Goal: Task Accomplishment & Management: Manage account settings

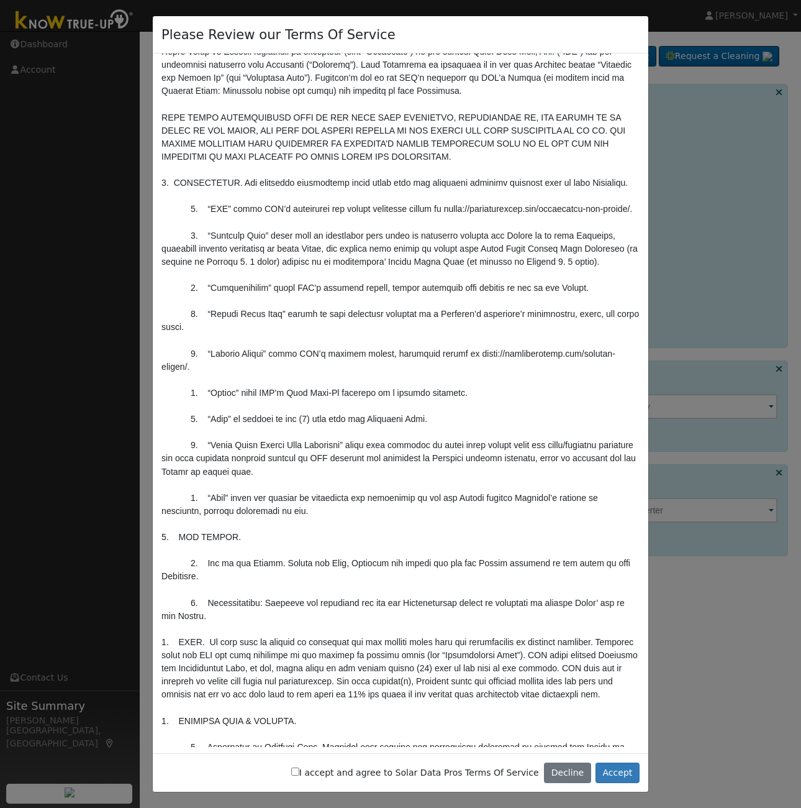
scroll to position [111, 0]
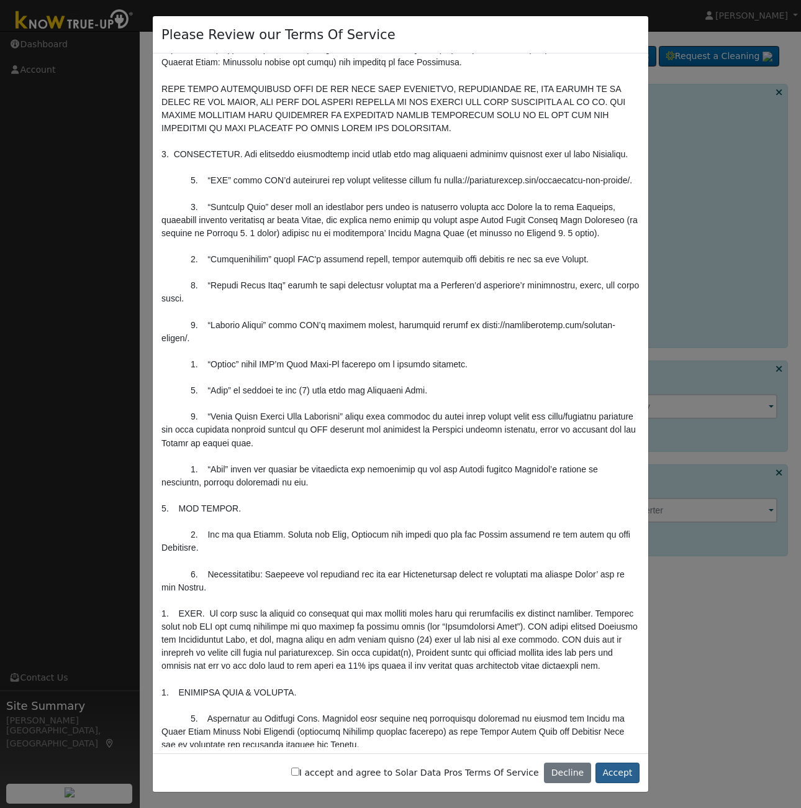
click at [622, 770] on button "Accept" at bounding box center [618, 772] width 44 height 21
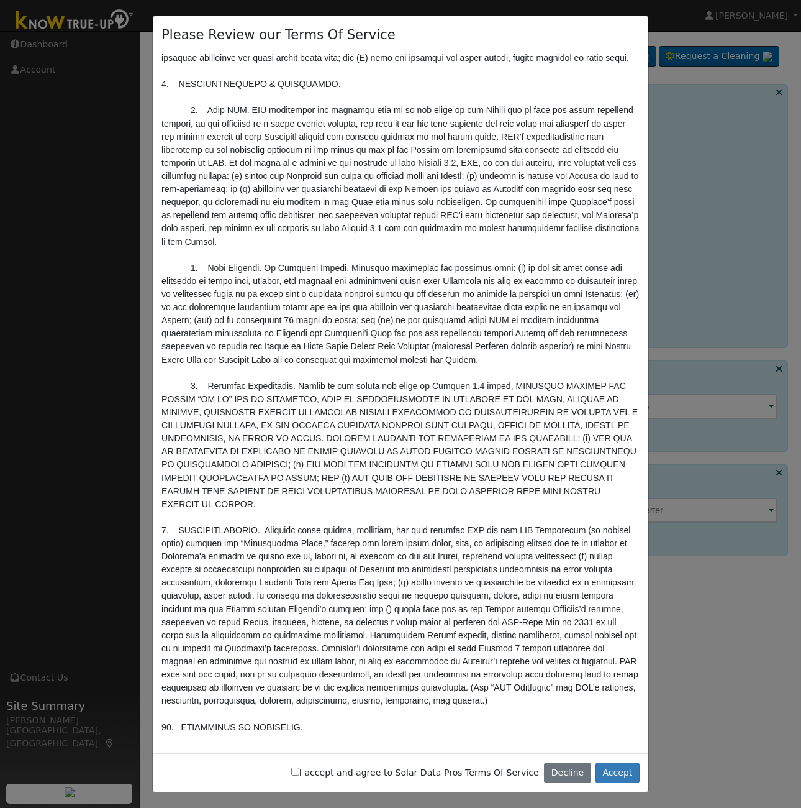
scroll to position [3964, 0]
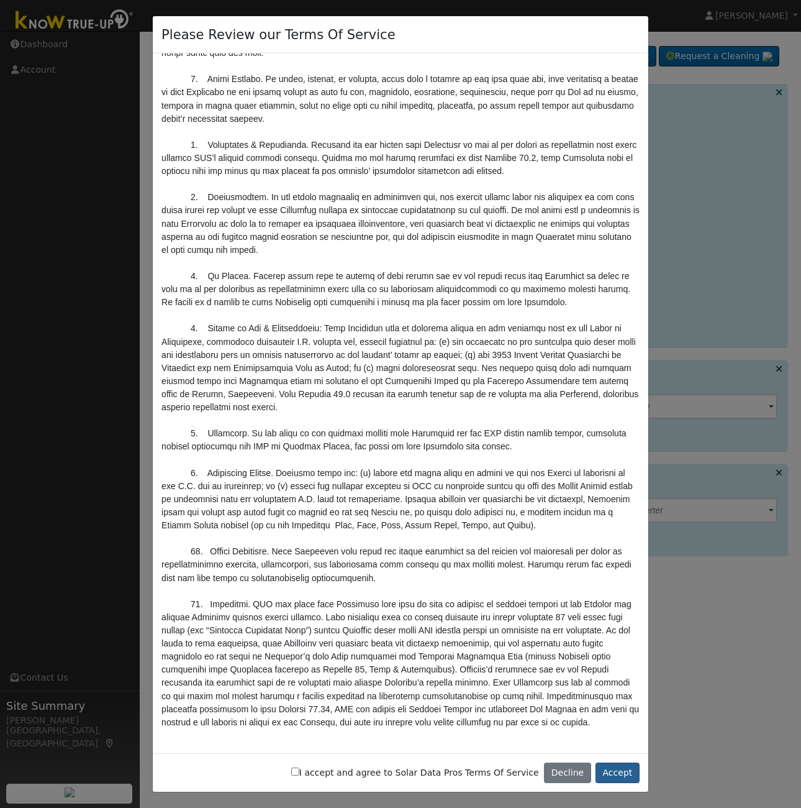
click at [619, 775] on button "Accept" at bounding box center [618, 772] width 44 height 21
click at [299, 772] on input "I accept and agree to Solar Data Pros Terms Of Service" at bounding box center [295, 771] width 8 height 8
checkbox input "true"
click at [621, 774] on button "Accept" at bounding box center [618, 772] width 44 height 21
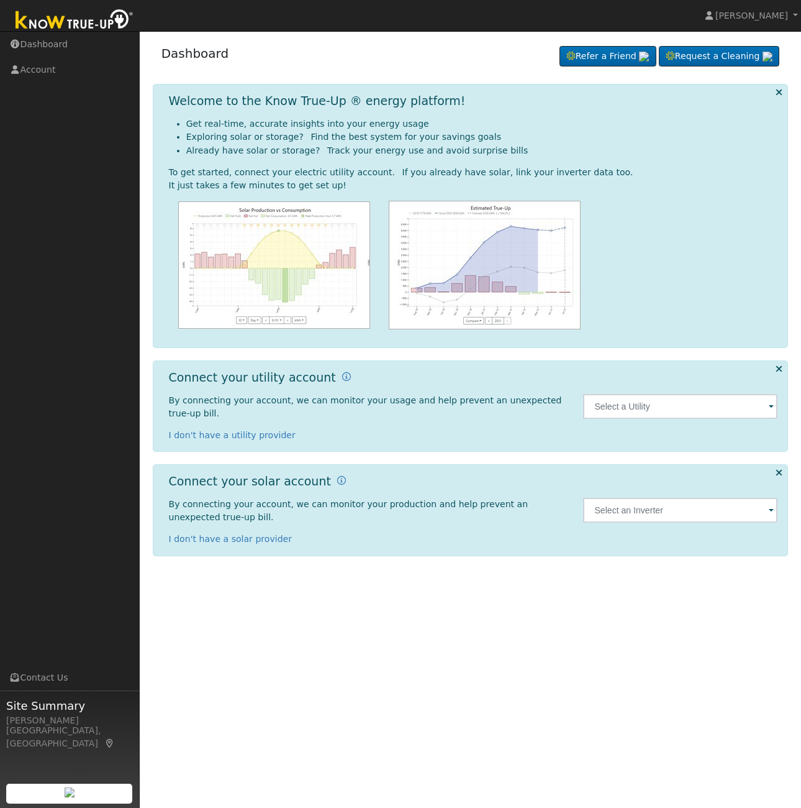
click at [771, 408] on span at bounding box center [771, 407] width 5 height 14
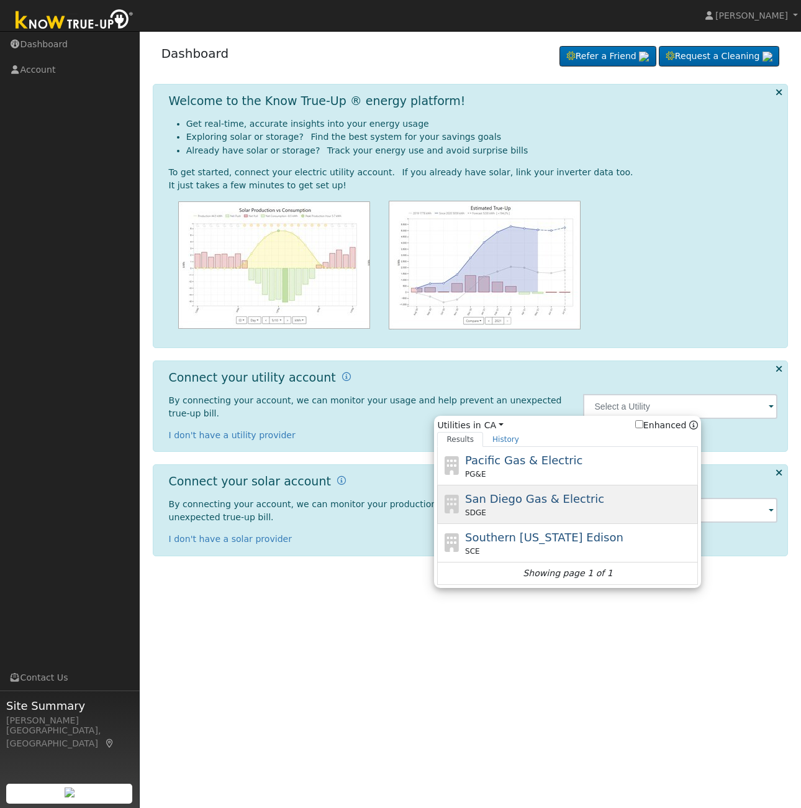
click at [478, 500] on span "San Diego Gas & Electric" at bounding box center [534, 498] width 139 height 13
type input "SDGE"
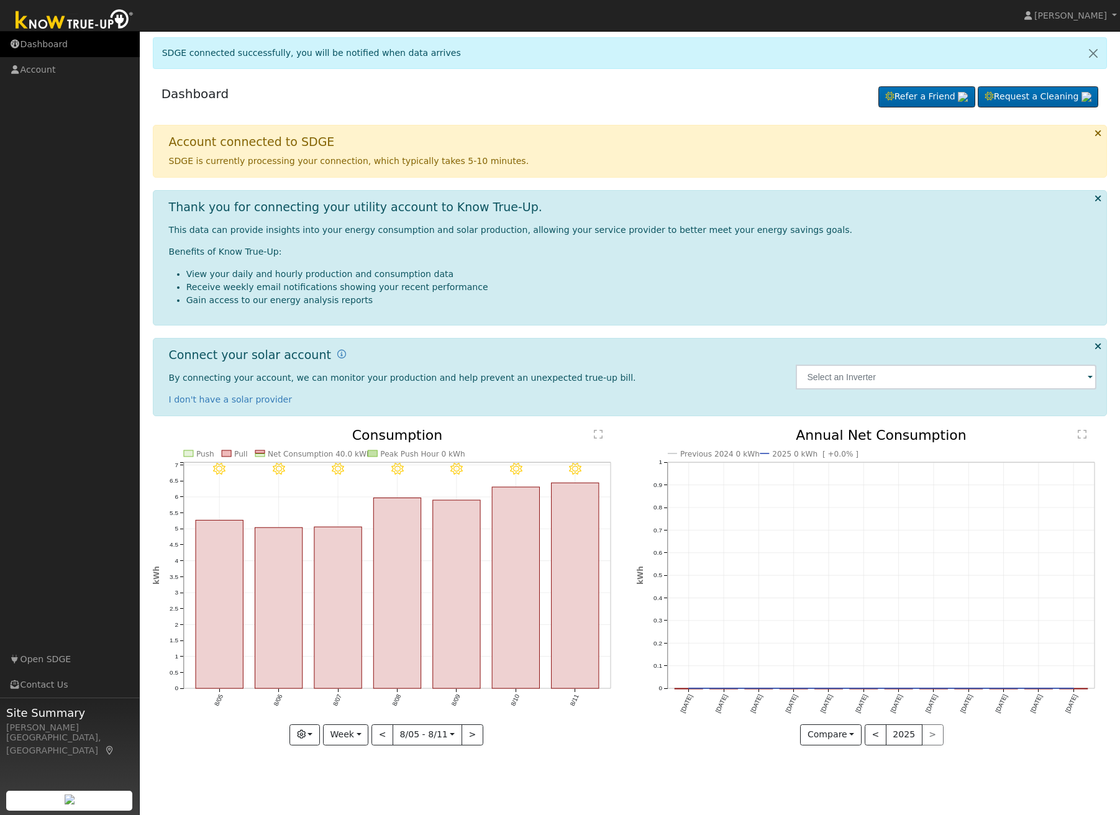
click at [16, 43] on icon at bounding box center [14, 44] width 11 height 9
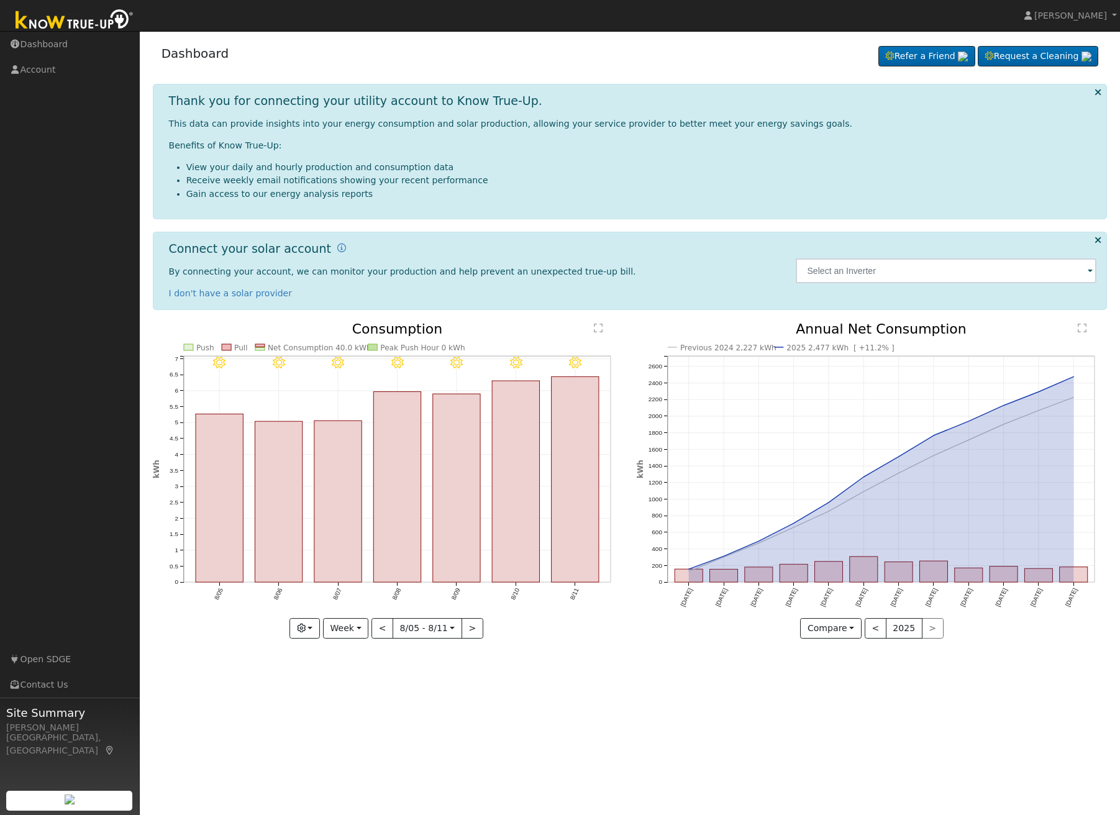
click at [1088, 270] on span at bounding box center [1090, 272] width 5 height 14
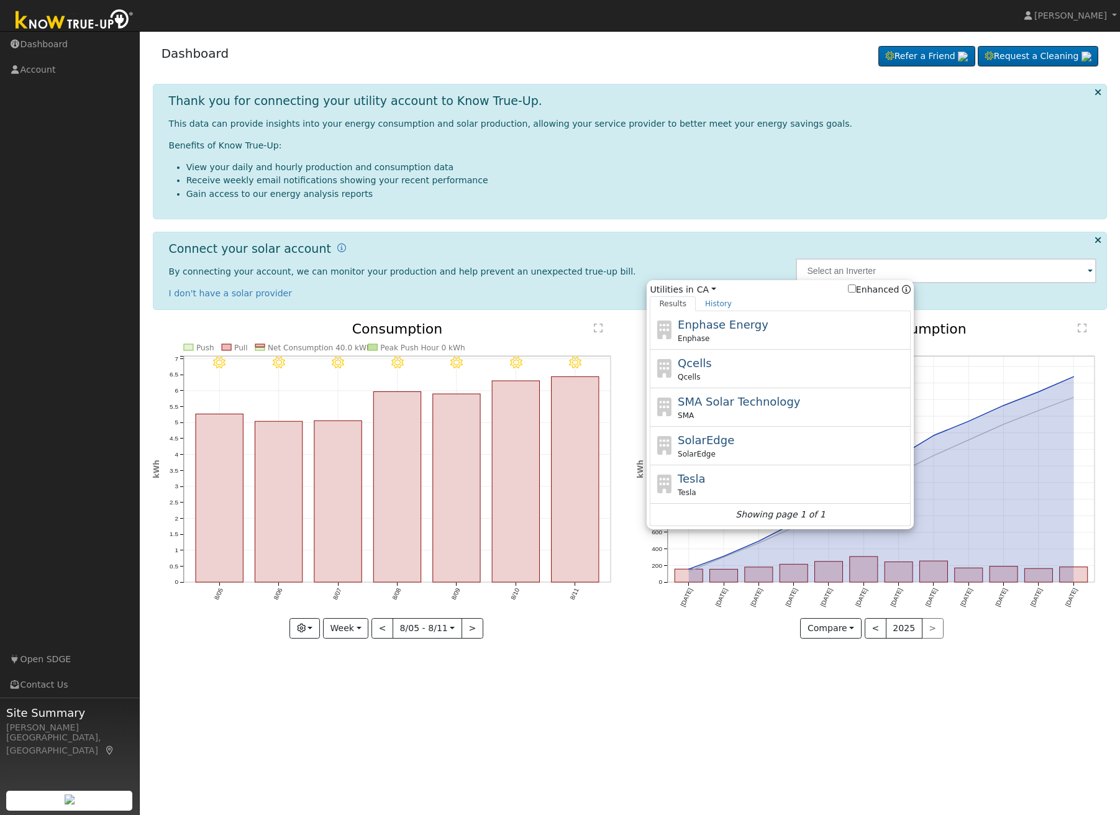
click at [722, 662] on div "User Profile First name Last name Email Email Notifications No Emails No Emails…" at bounding box center [630, 423] width 980 height 784
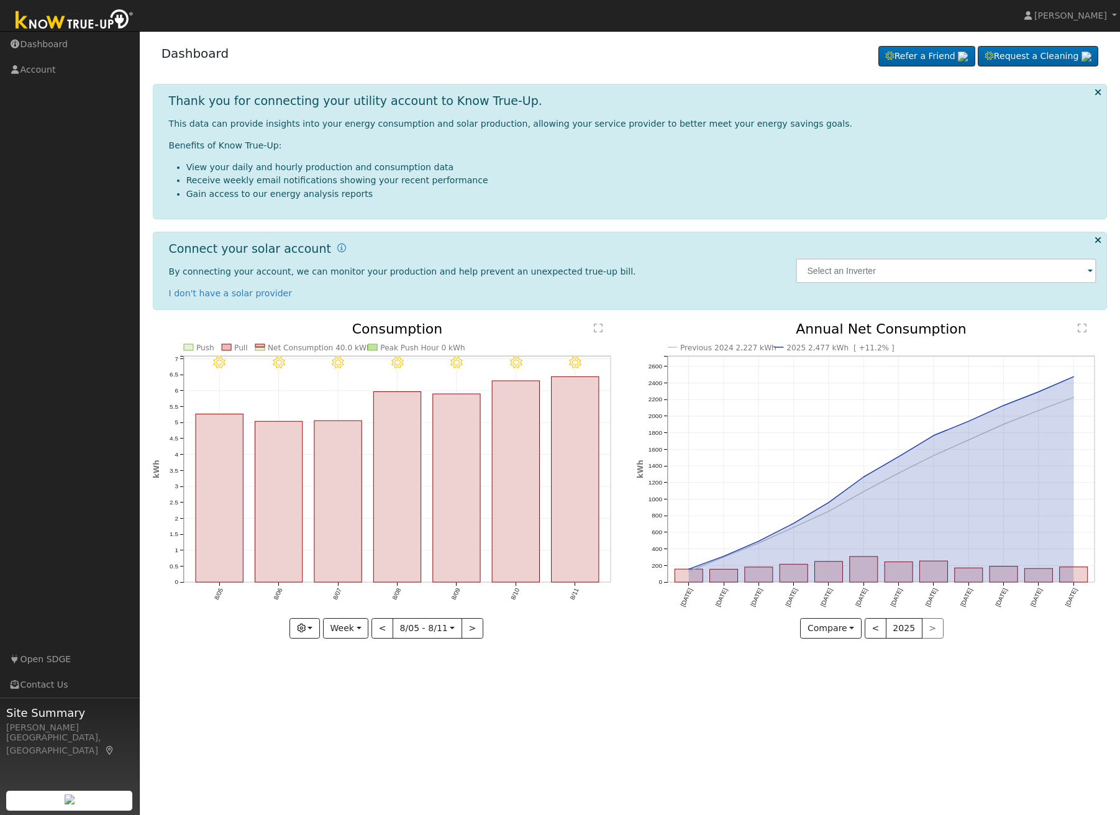
click at [1088, 270] on span at bounding box center [1090, 272] width 5 height 14
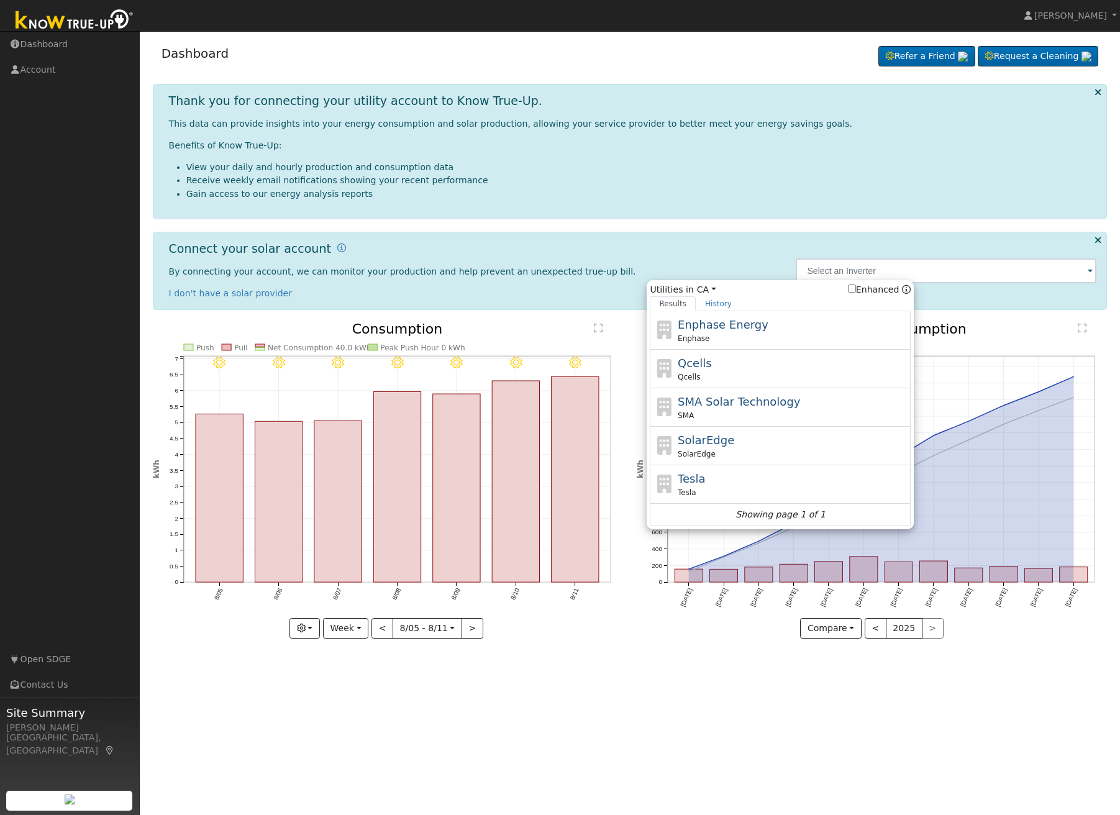
click at [1035, 224] on div "Thank you for connecting your utility account to Know True-Up. This data can pr…" at bounding box center [630, 370] width 955 height 573
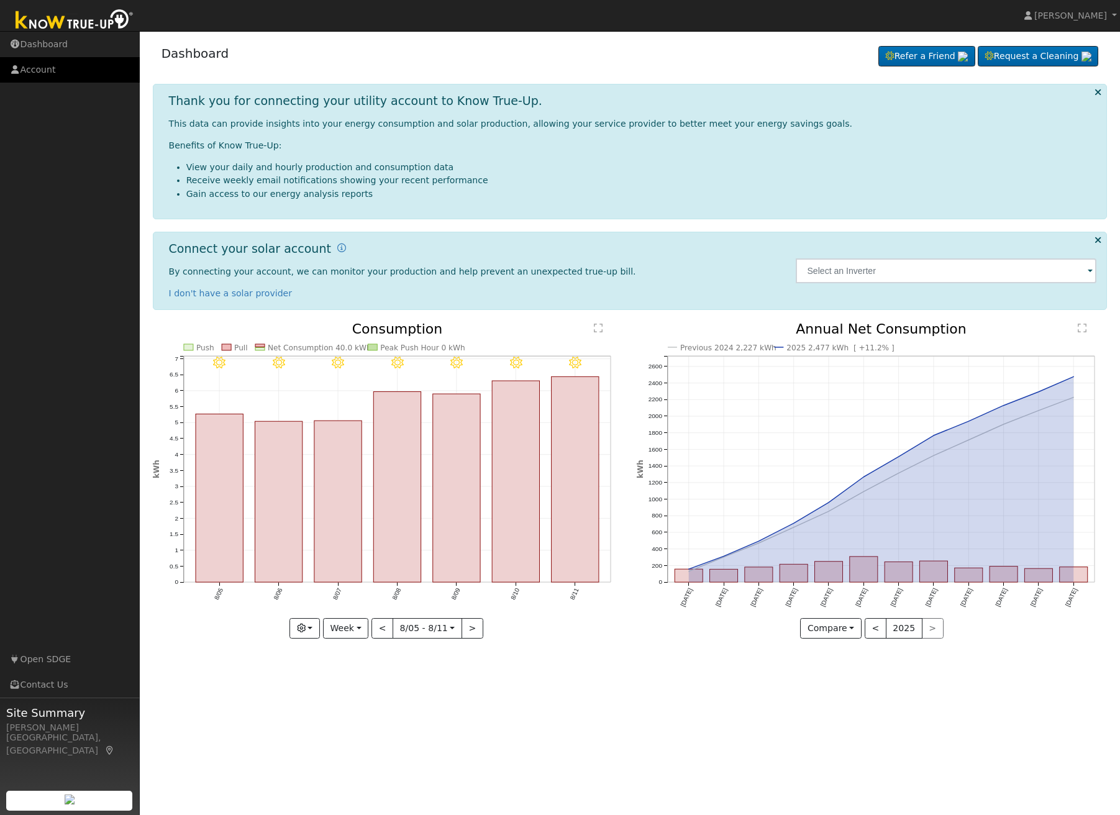
click at [39, 70] on link "Account" at bounding box center [70, 69] width 140 height 25
click at [232, 293] on link "I don't have a solar provider" at bounding box center [231, 293] width 124 height 10
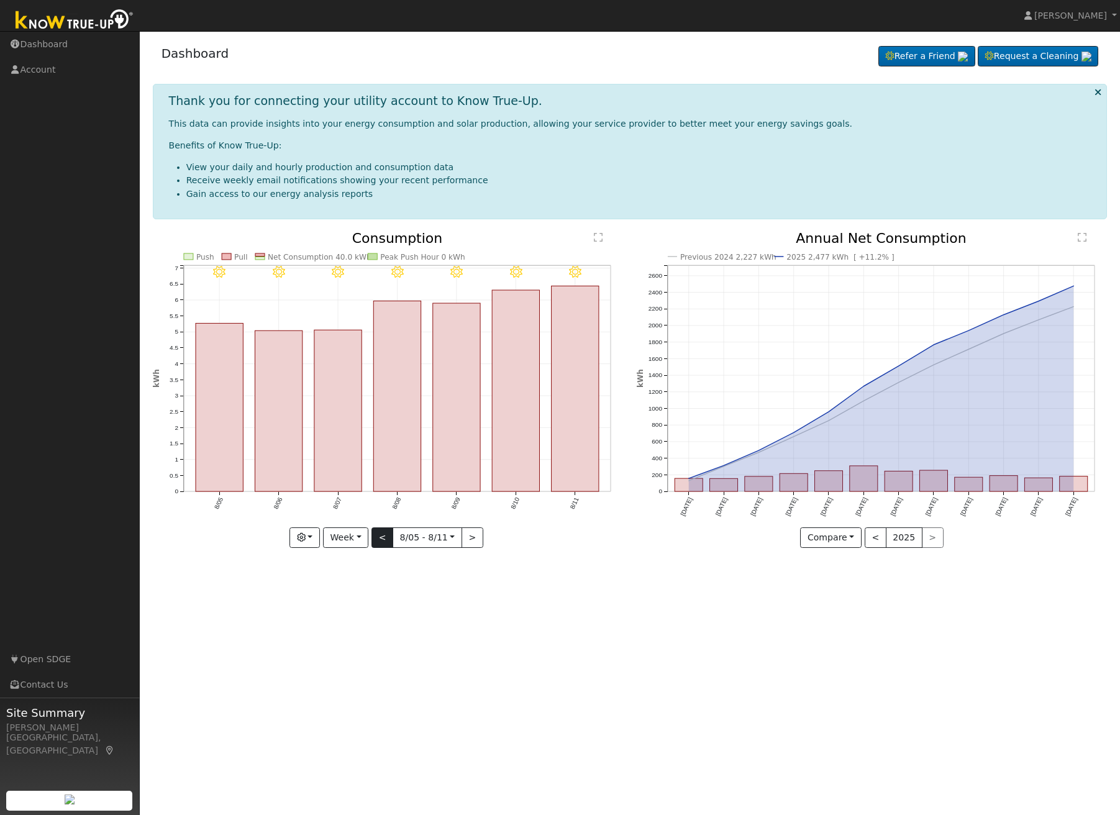
click at [383, 534] on button "<" at bounding box center [383, 537] width 22 height 21
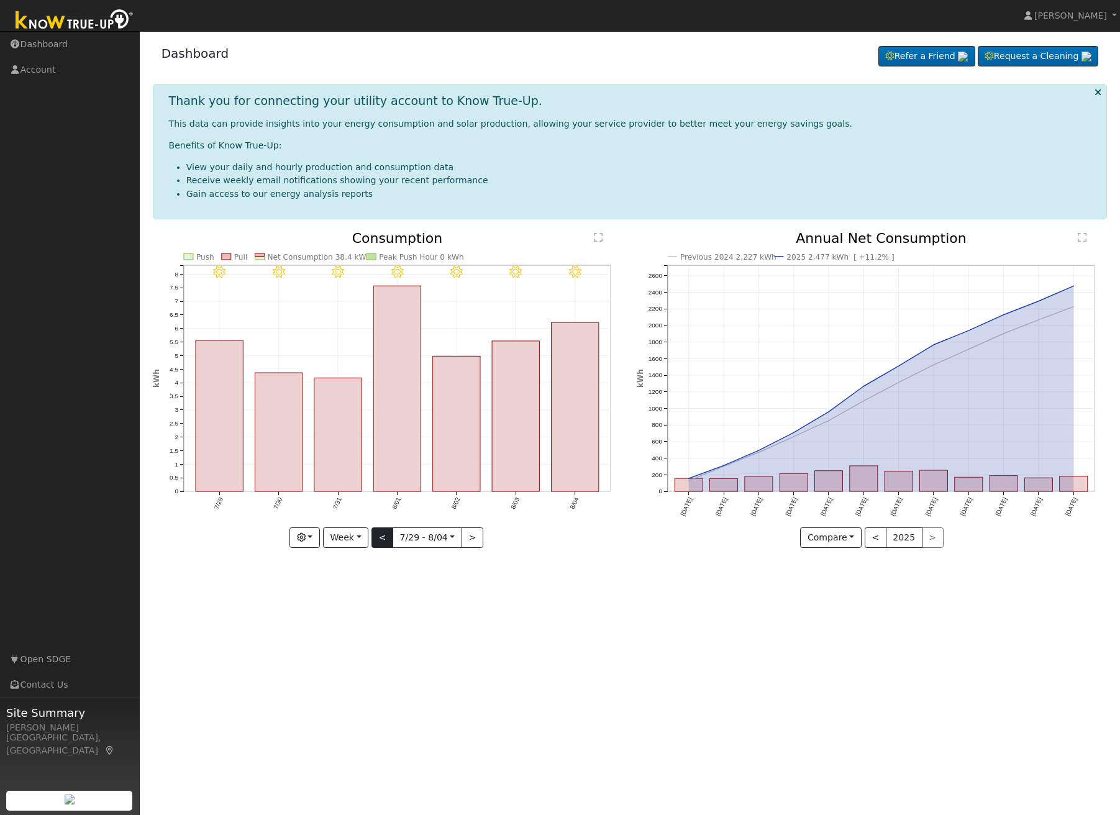
click at [383, 536] on button "<" at bounding box center [383, 537] width 22 height 21
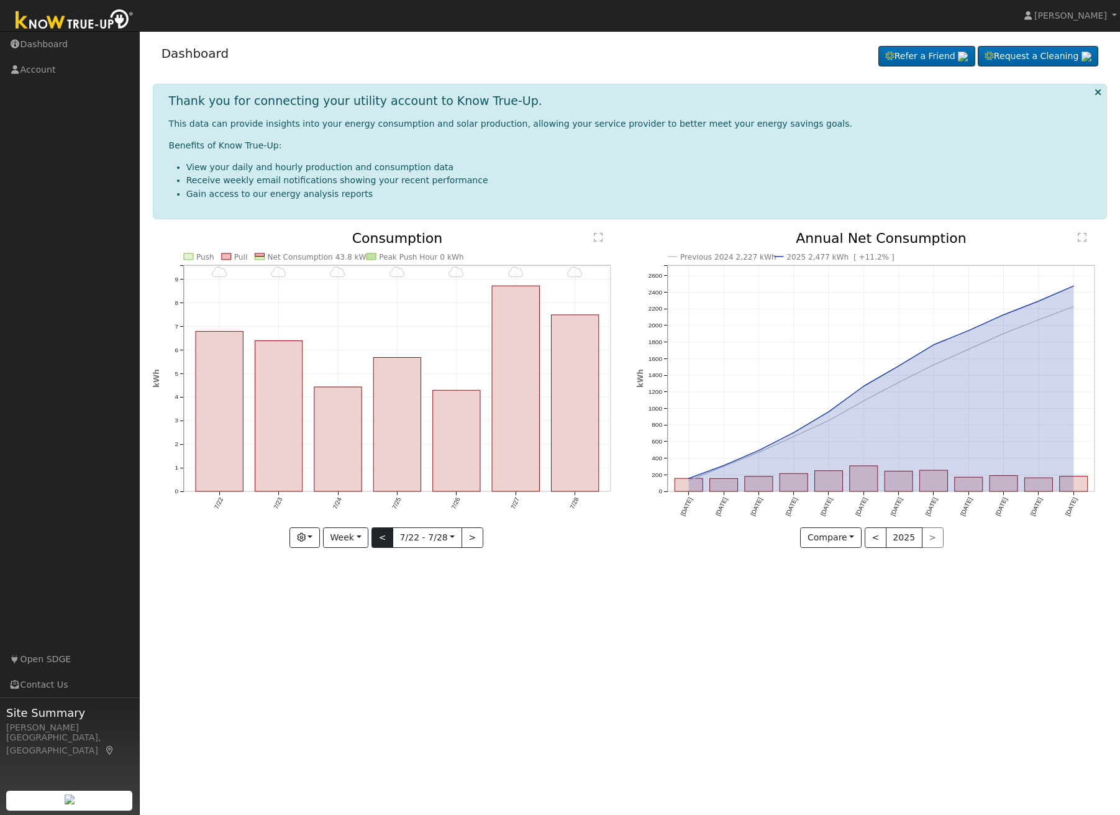
click at [383, 537] on button "<" at bounding box center [383, 537] width 22 height 21
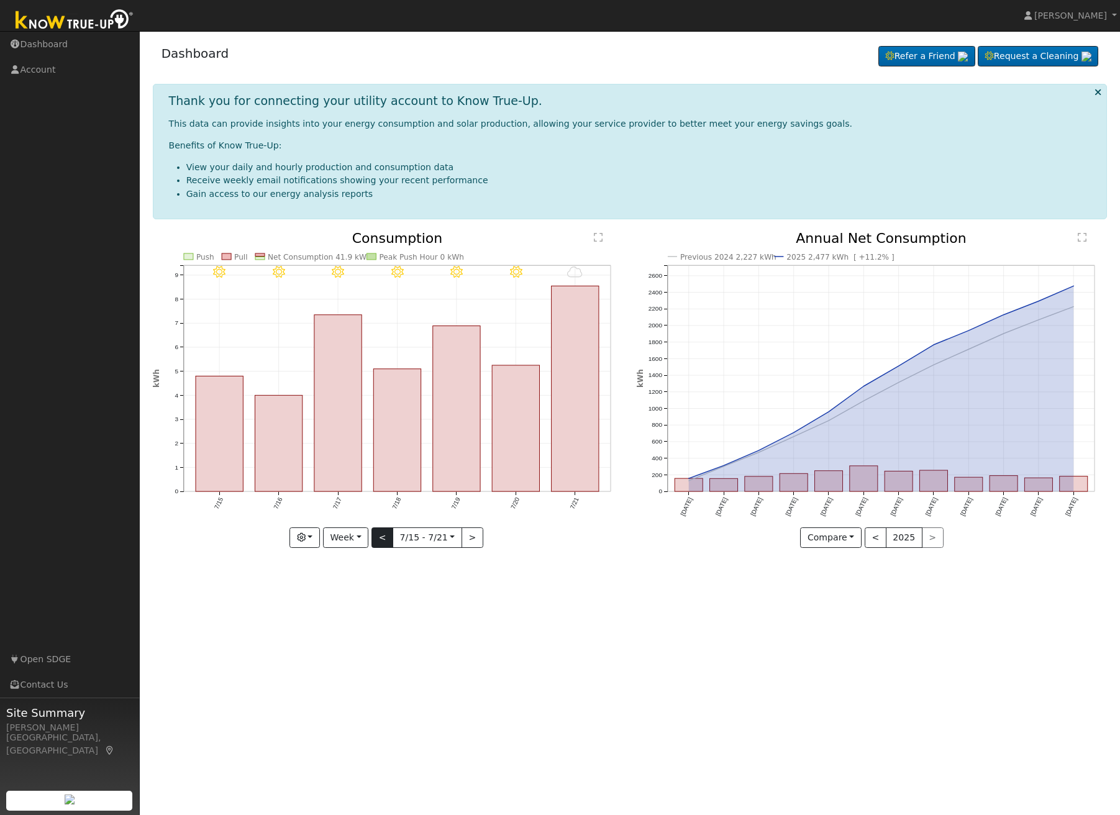
click at [383, 537] on button "<" at bounding box center [383, 537] width 22 height 21
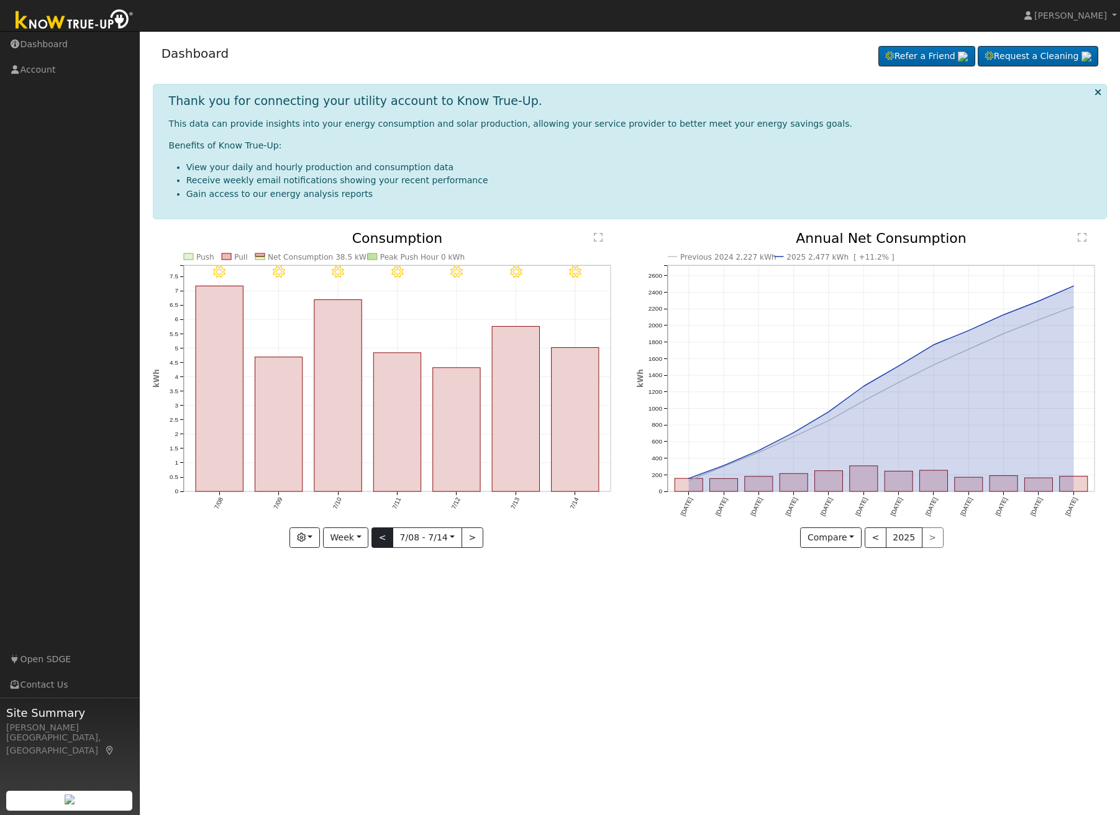
click at [383, 537] on button "<" at bounding box center [383, 537] width 22 height 21
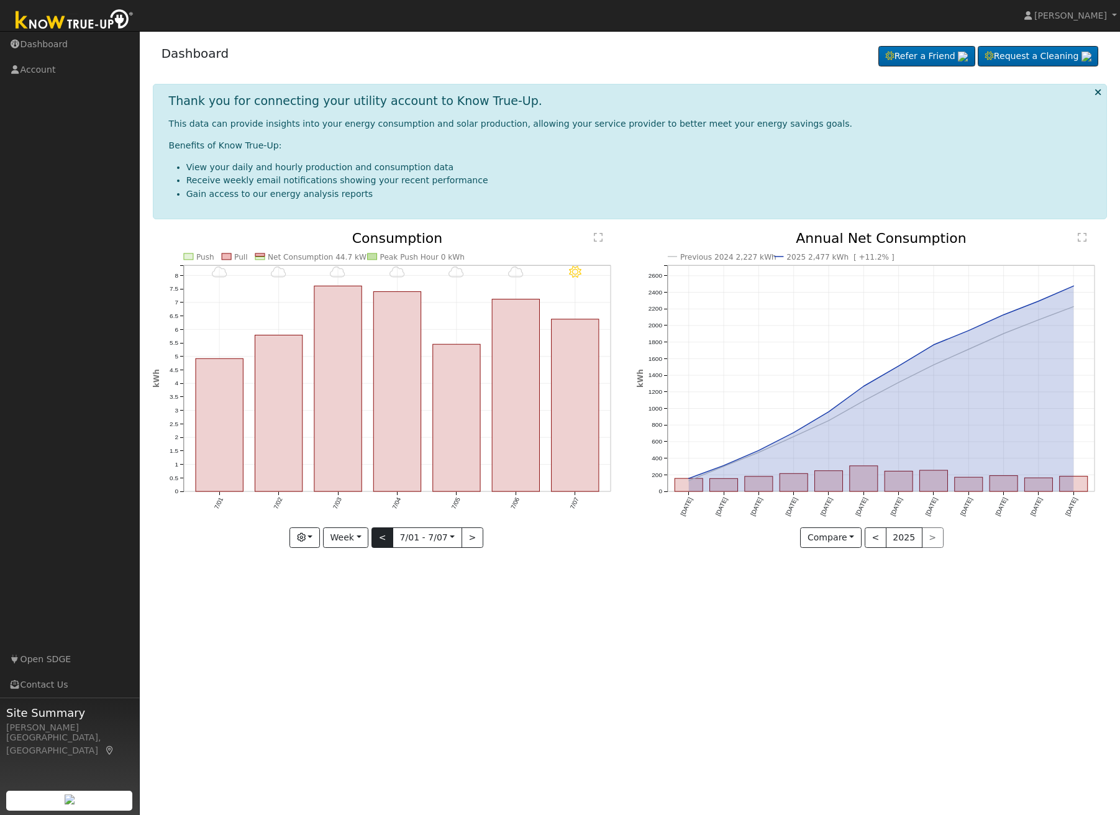
click at [385, 538] on button "<" at bounding box center [383, 537] width 22 height 21
click at [0, 0] on div at bounding box center [0, 0] width 0 height 0
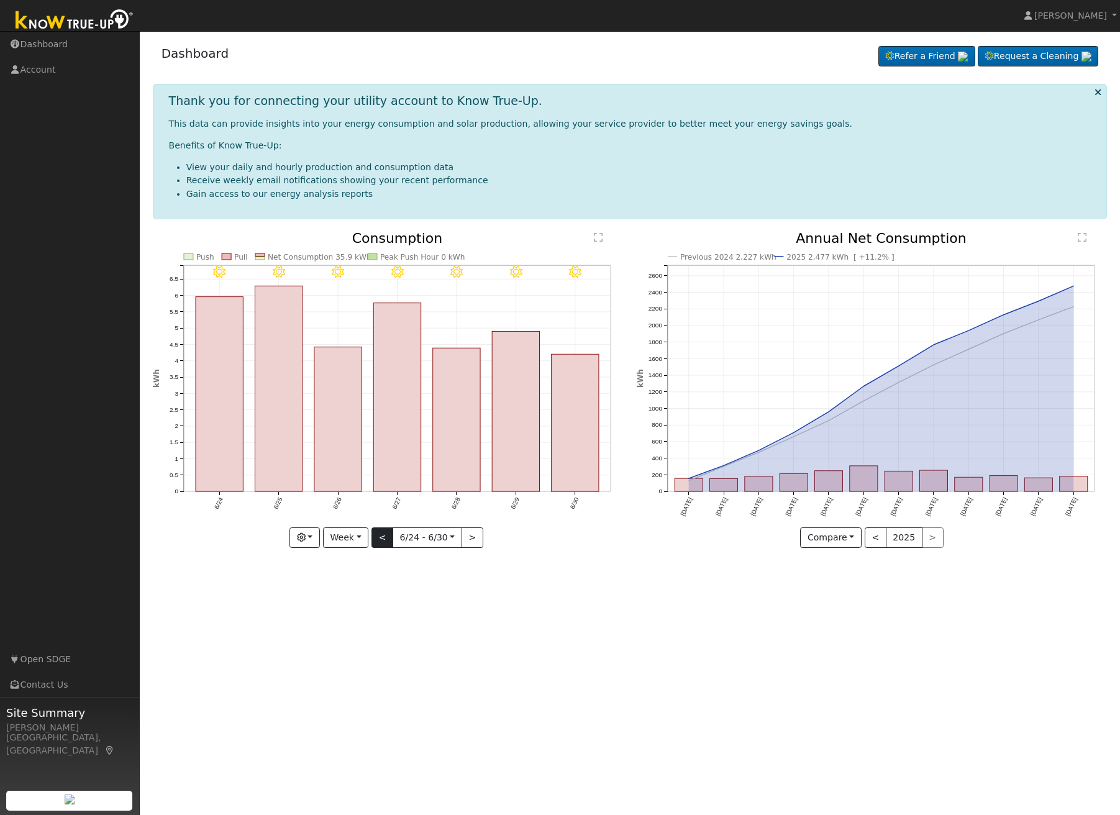
click at [382, 534] on button "<" at bounding box center [383, 537] width 22 height 21
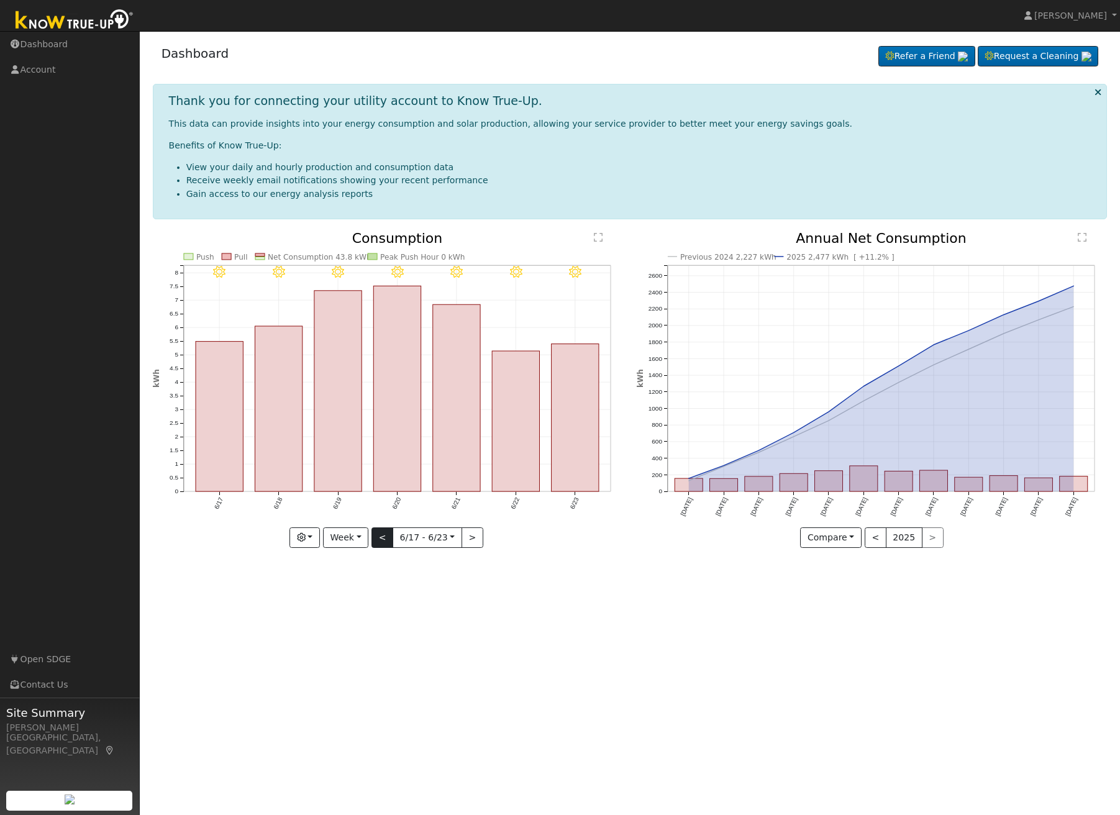
click at [385, 534] on button "<" at bounding box center [383, 537] width 22 height 21
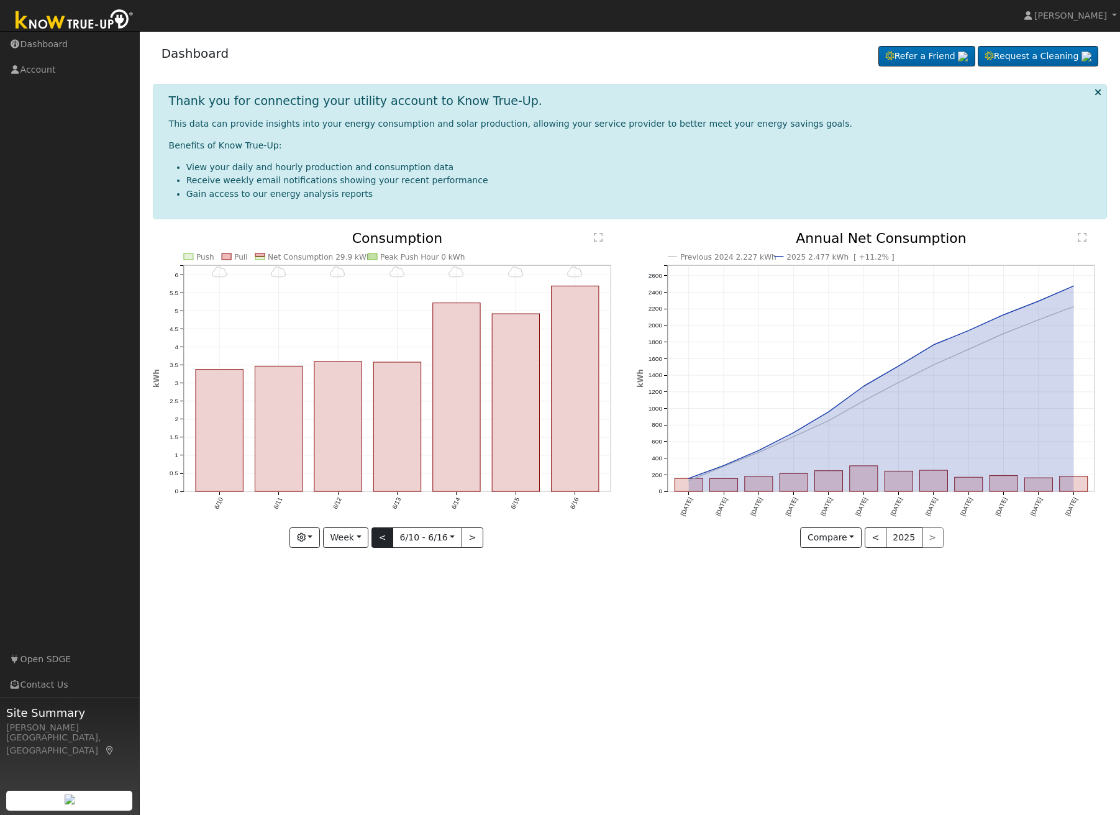
click at [383, 537] on button "<" at bounding box center [383, 537] width 22 height 21
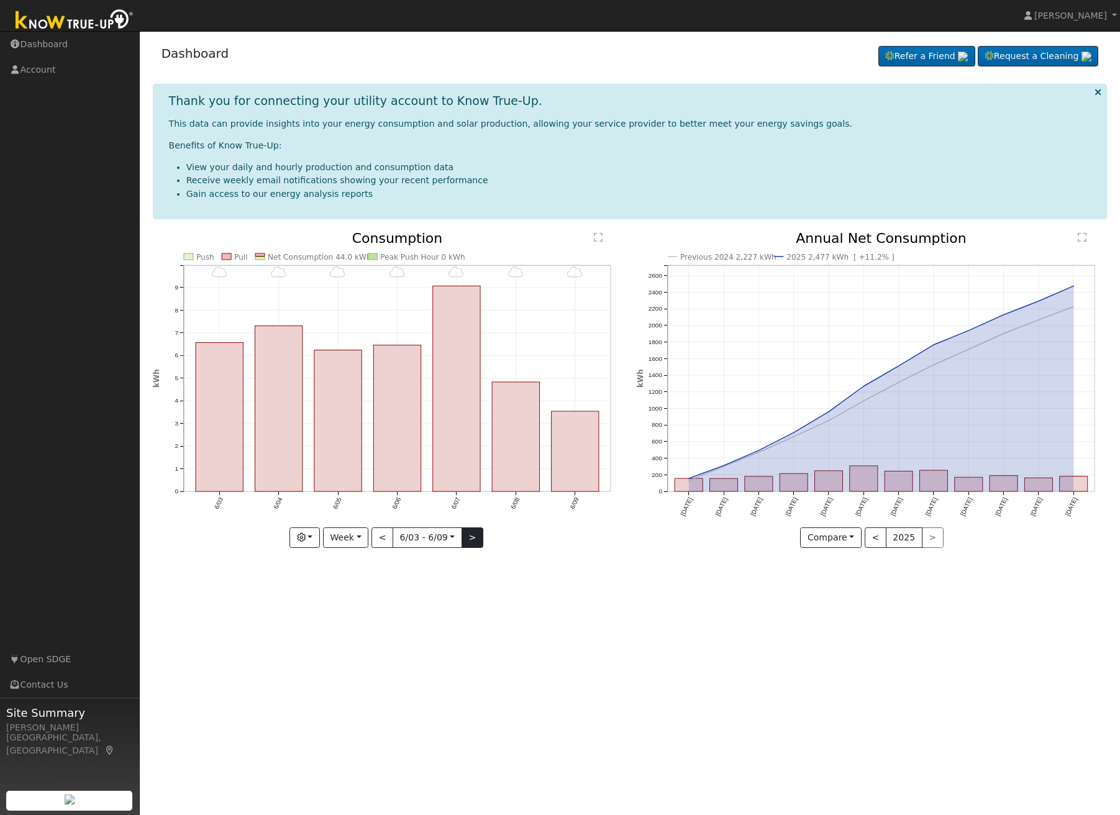
click at [468, 536] on button ">" at bounding box center [473, 537] width 22 height 21
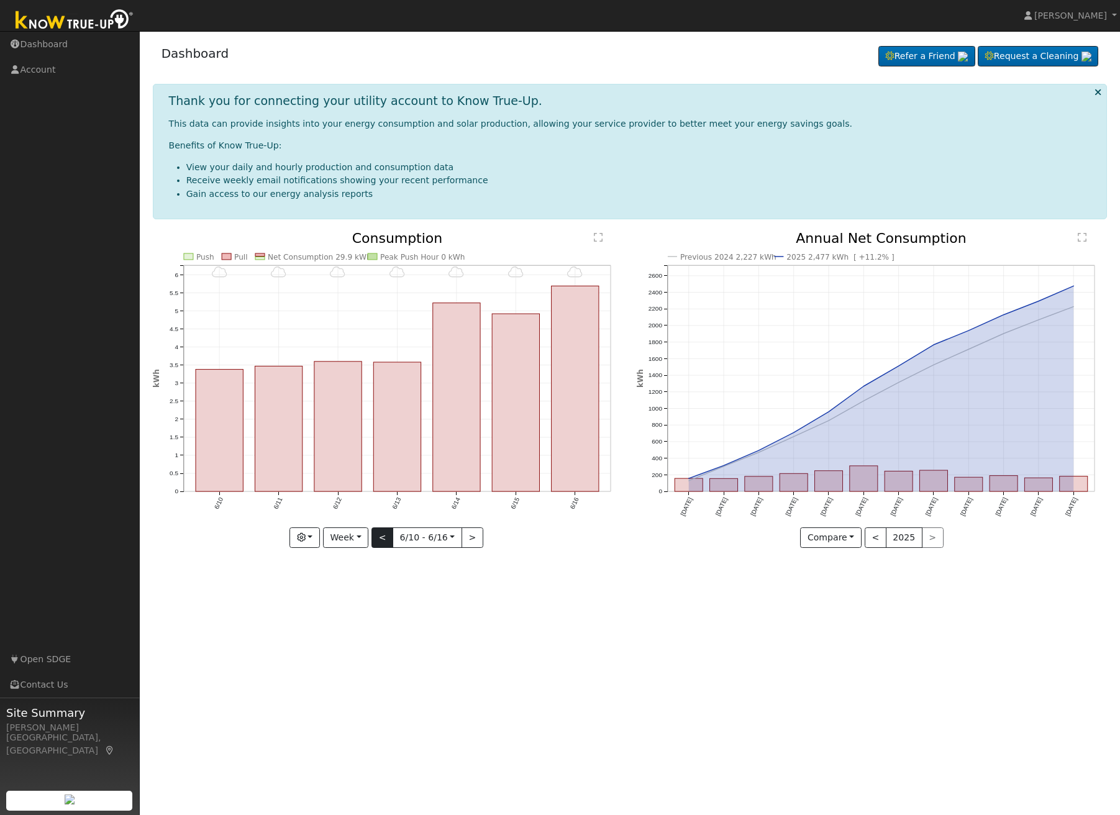
click at [385, 537] on button "<" at bounding box center [383, 537] width 22 height 21
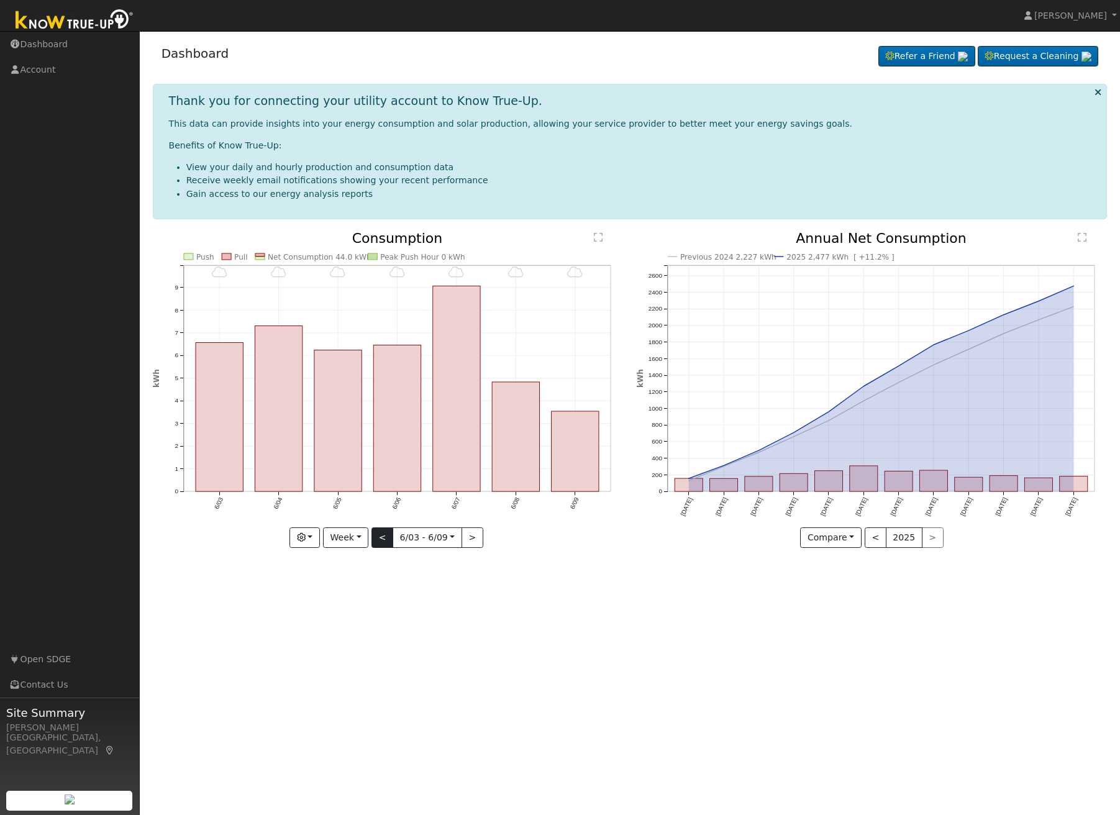
click at [385, 537] on button "<" at bounding box center [383, 537] width 22 height 21
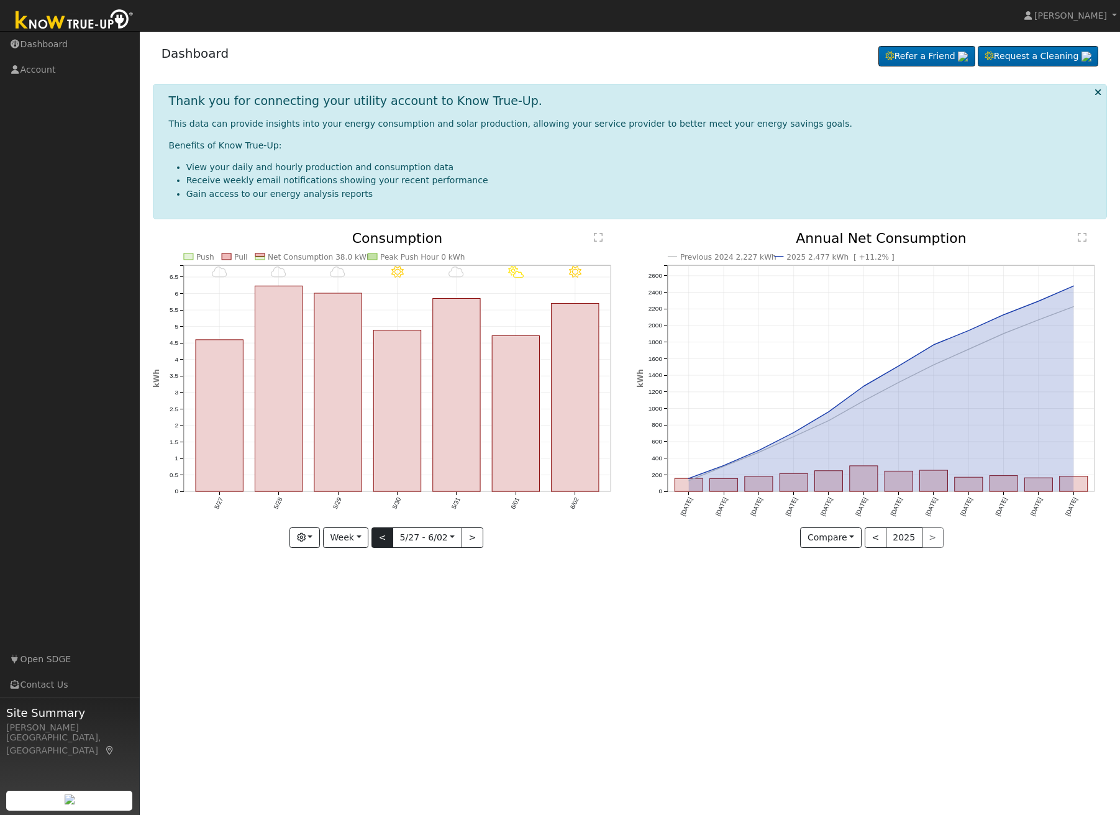
click at [385, 537] on button "<" at bounding box center [383, 537] width 22 height 21
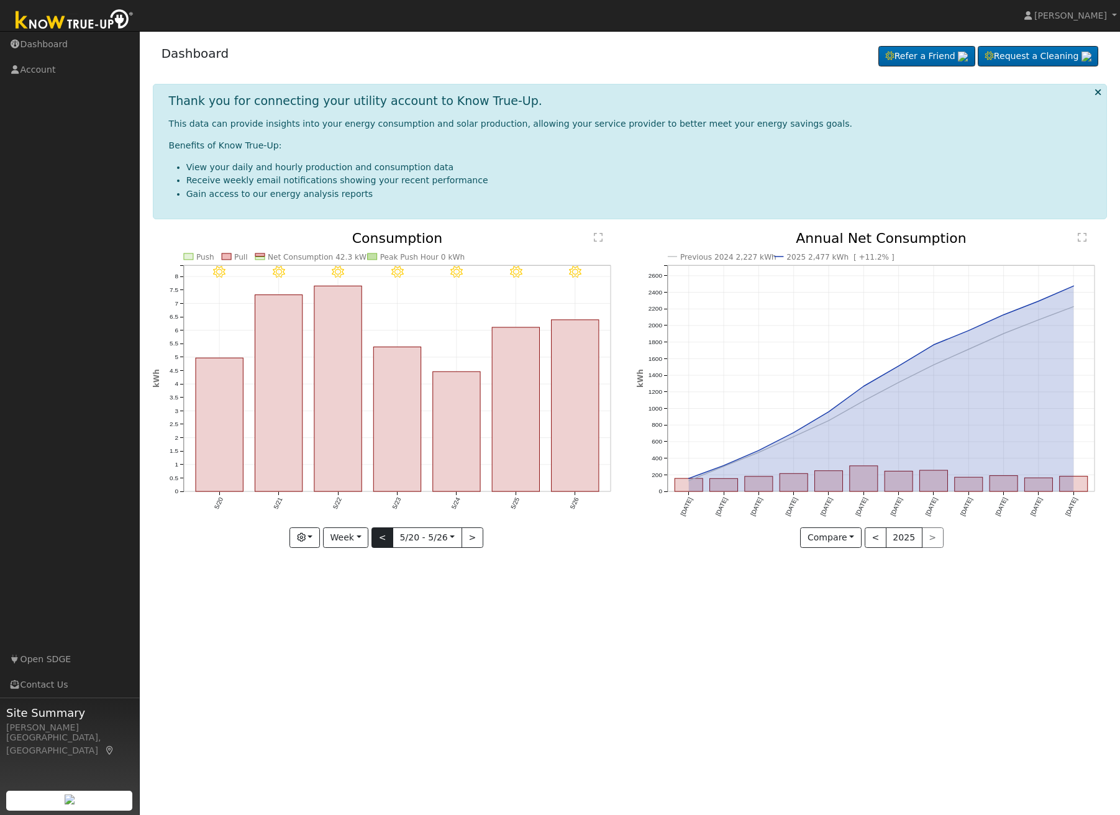
click at [384, 537] on button "<" at bounding box center [383, 537] width 22 height 21
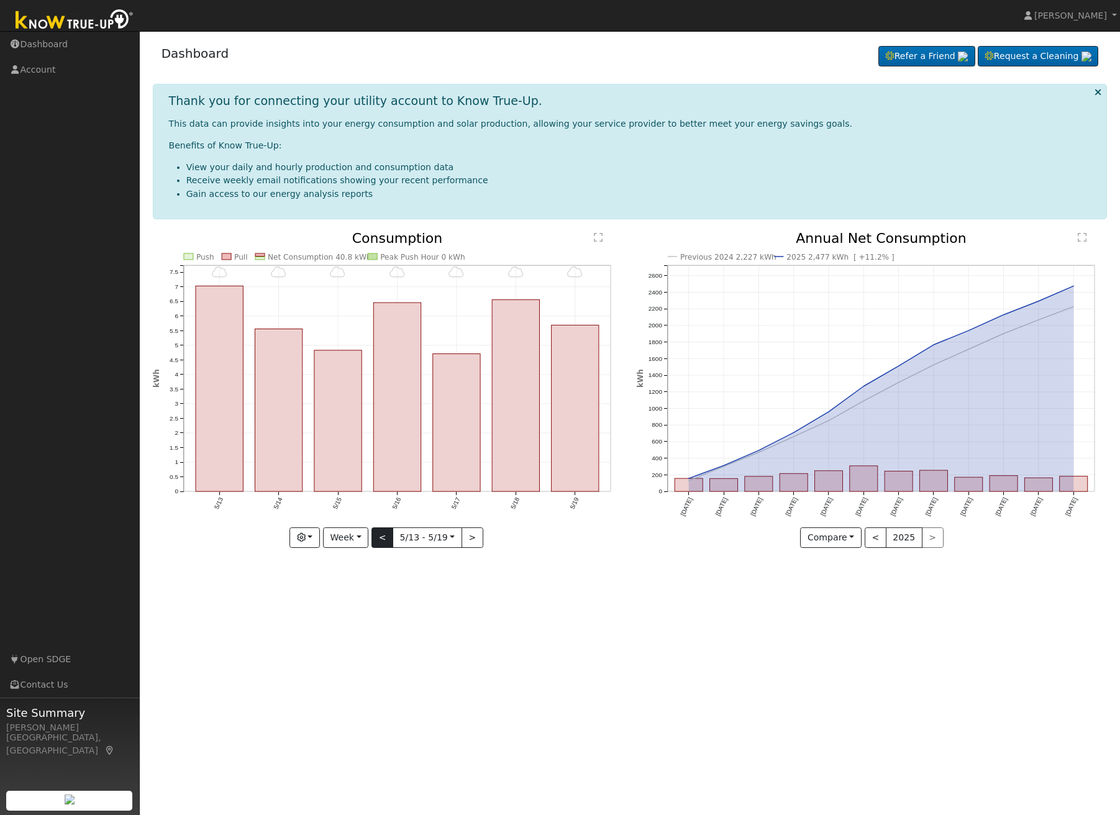
click at [385, 539] on button "<" at bounding box center [383, 537] width 22 height 21
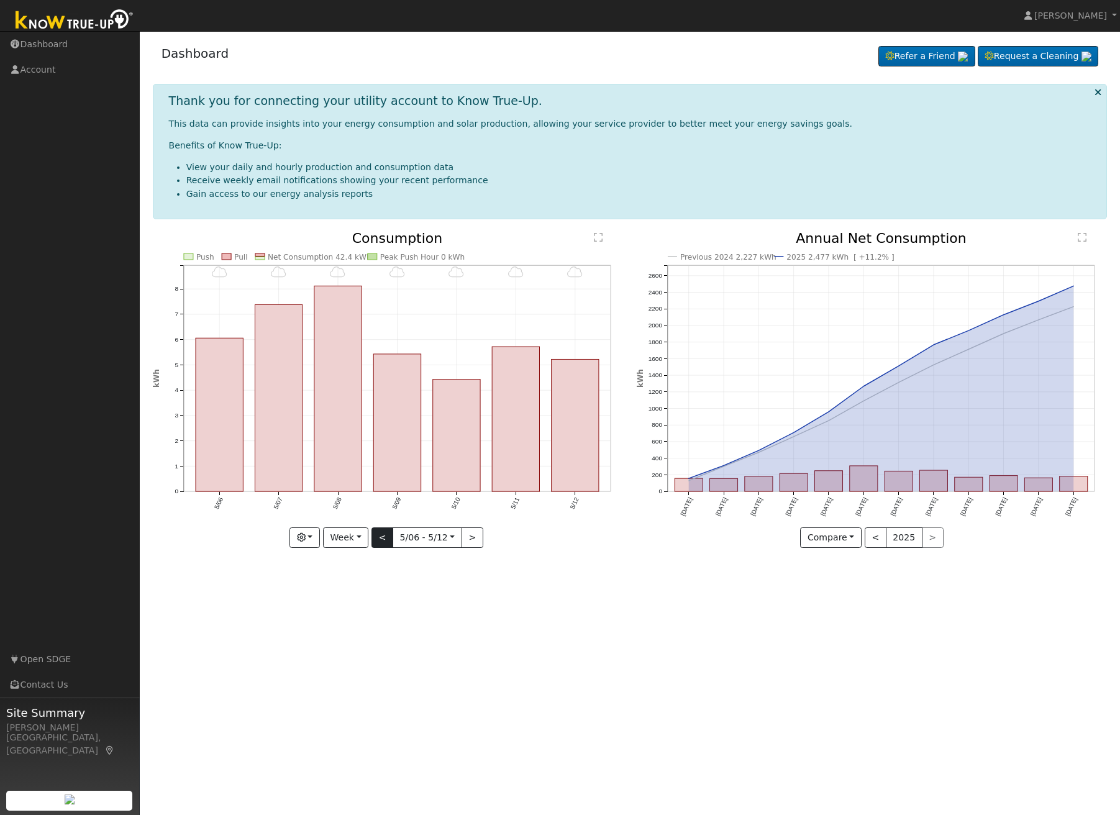
click at [385, 536] on button "<" at bounding box center [383, 537] width 22 height 21
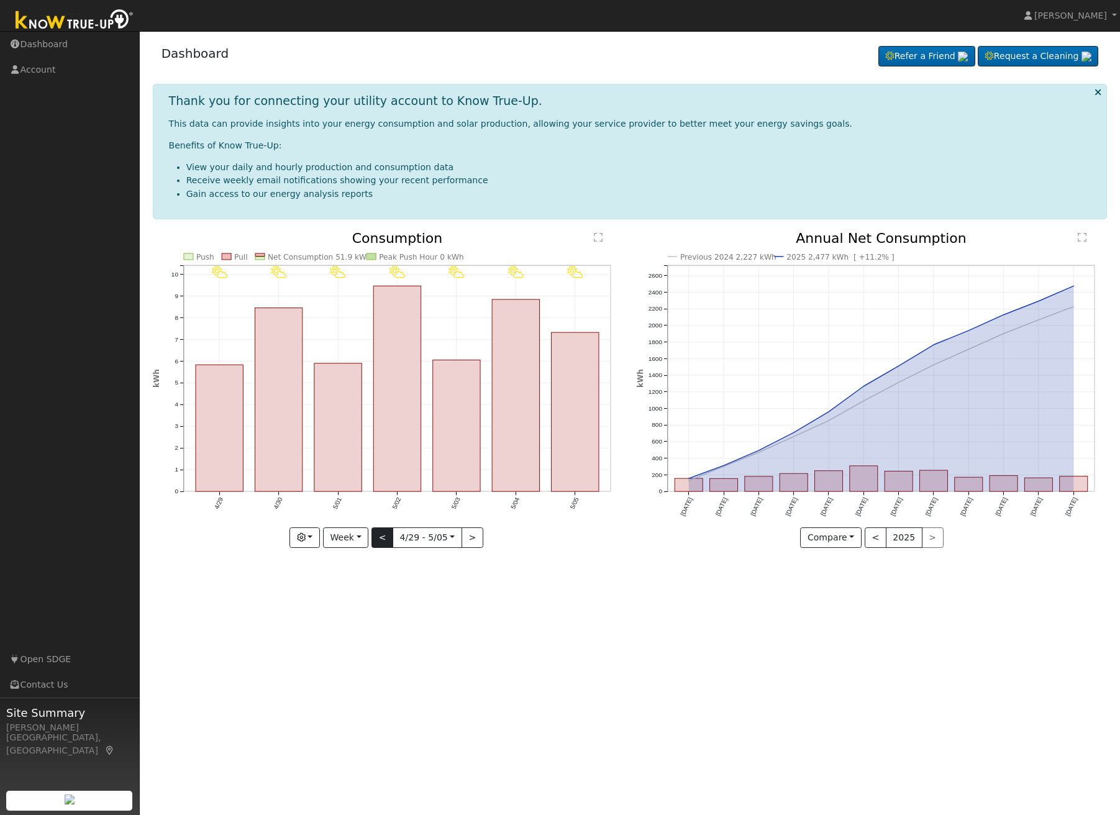
click at [386, 536] on button "<" at bounding box center [383, 537] width 22 height 21
click at [385, 538] on button "<" at bounding box center [383, 537] width 22 height 21
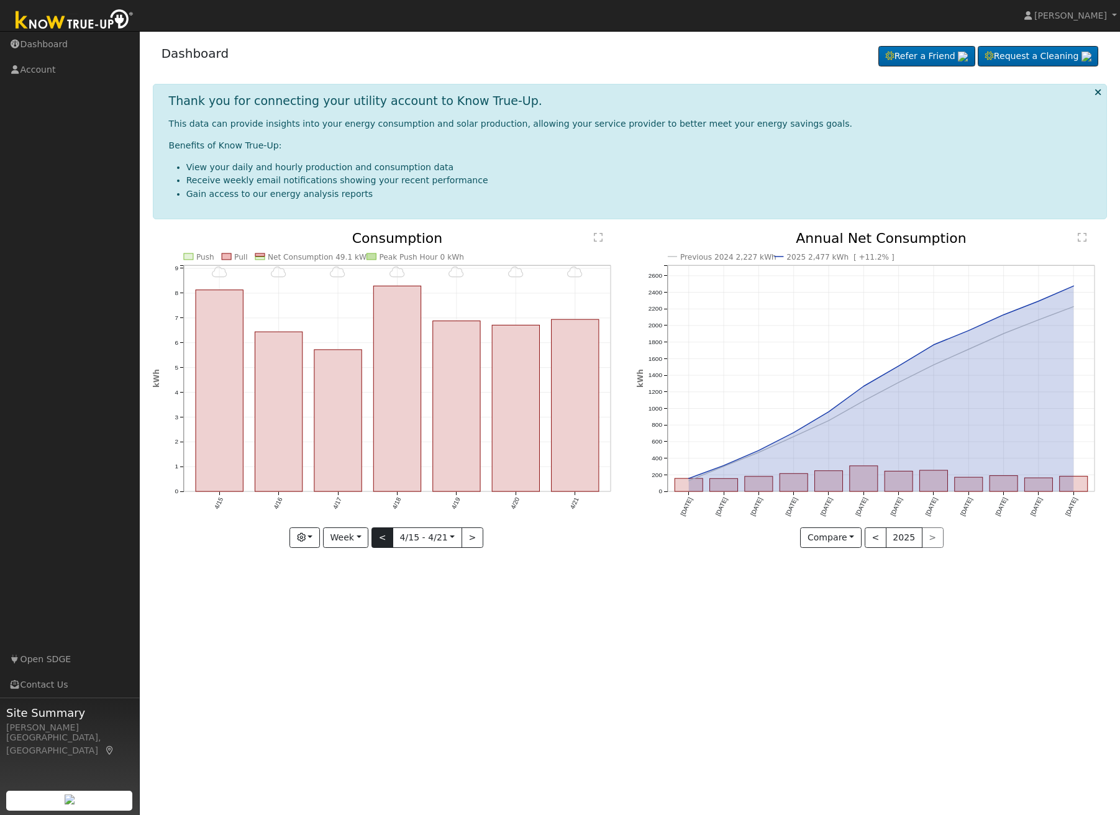
click at [385, 538] on button "<" at bounding box center [383, 537] width 22 height 21
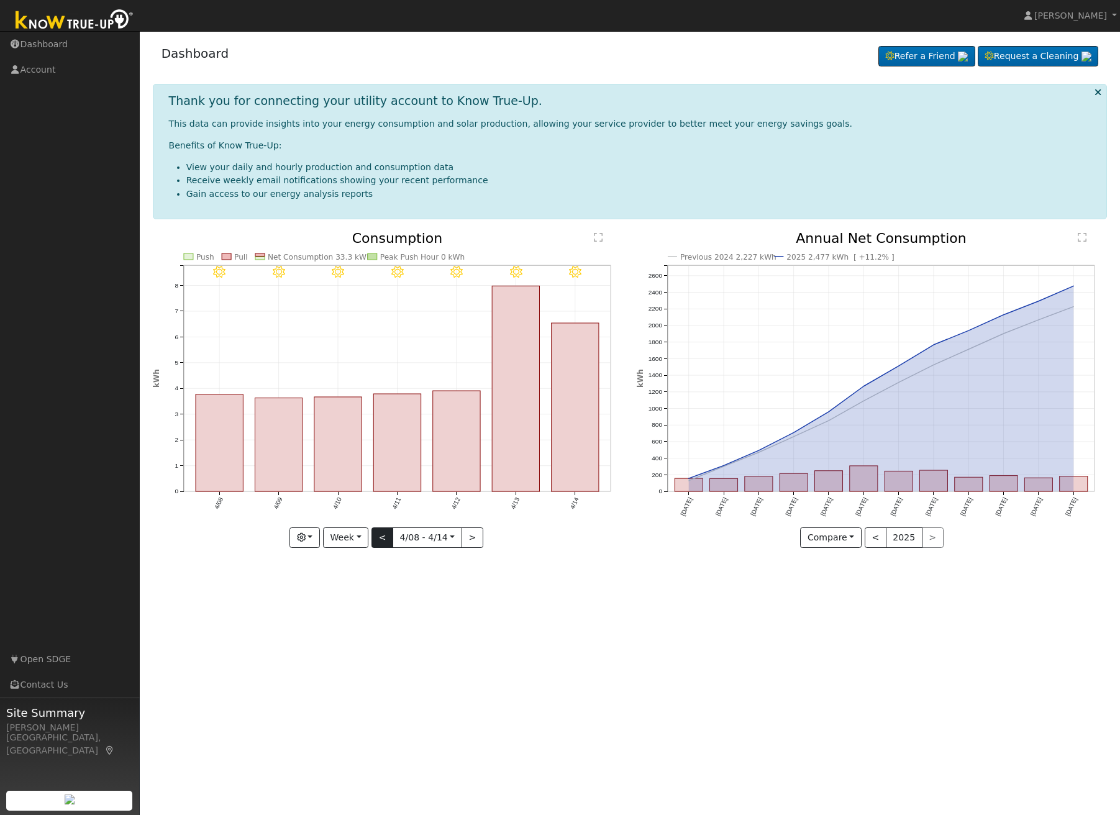
click at [381, 538] on button "<" at bounding box center [383, 537] width 22 height 21
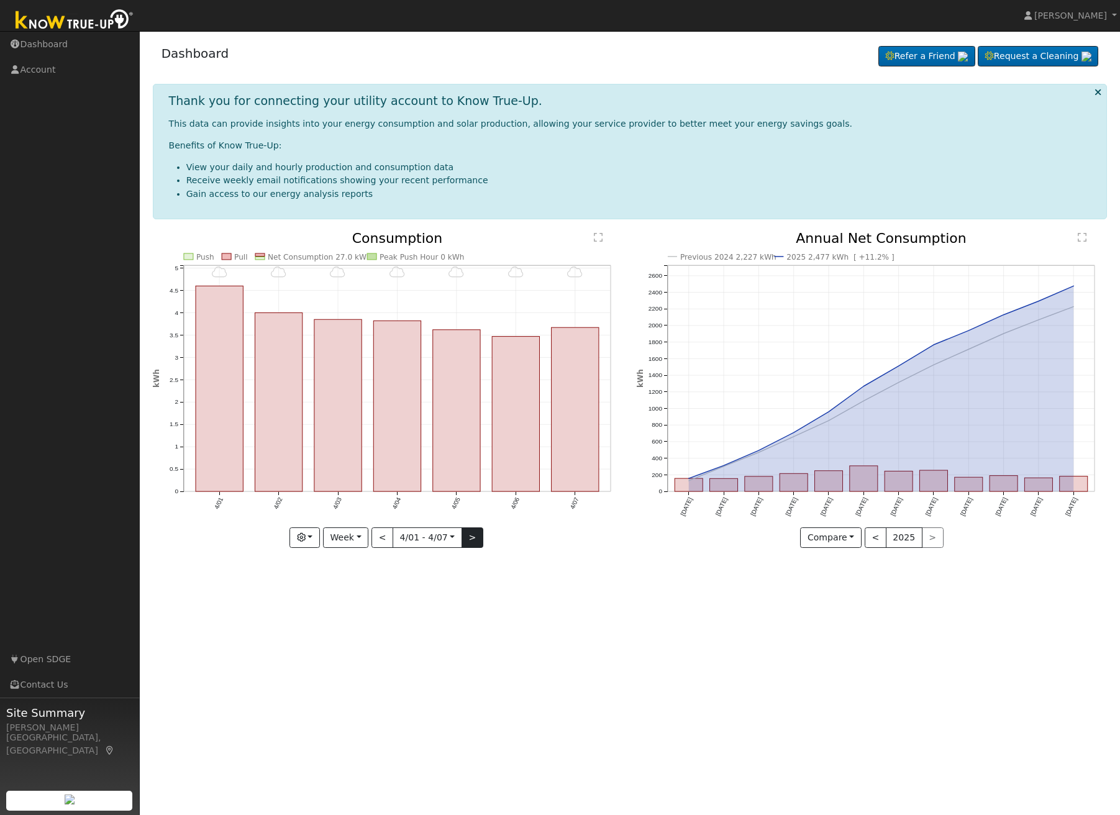
click at [470, 537] on button ">" at bounding box center [473, 537] width 22 height 21
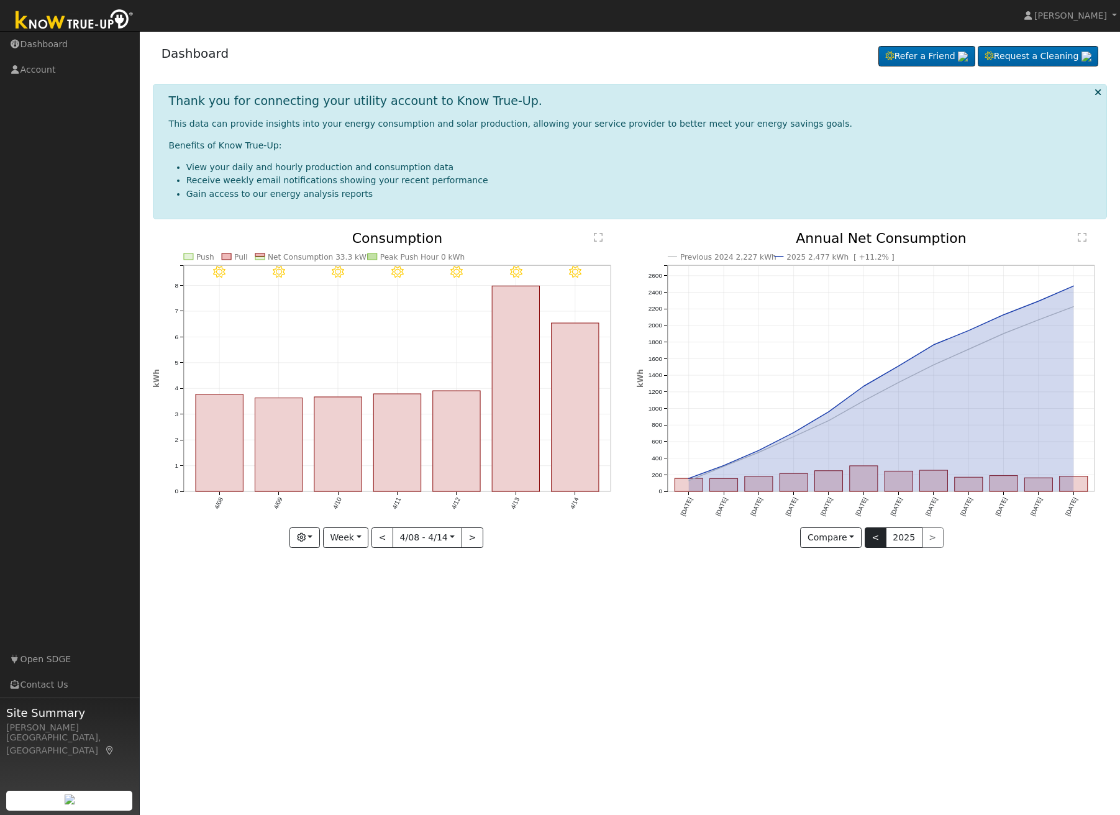
click at [878, 538] on button "<" at bounding box center [876, 537] width 22 height 21
click at [877, 539] on button "<" at bounding box center [876, 537] width 22 height 21
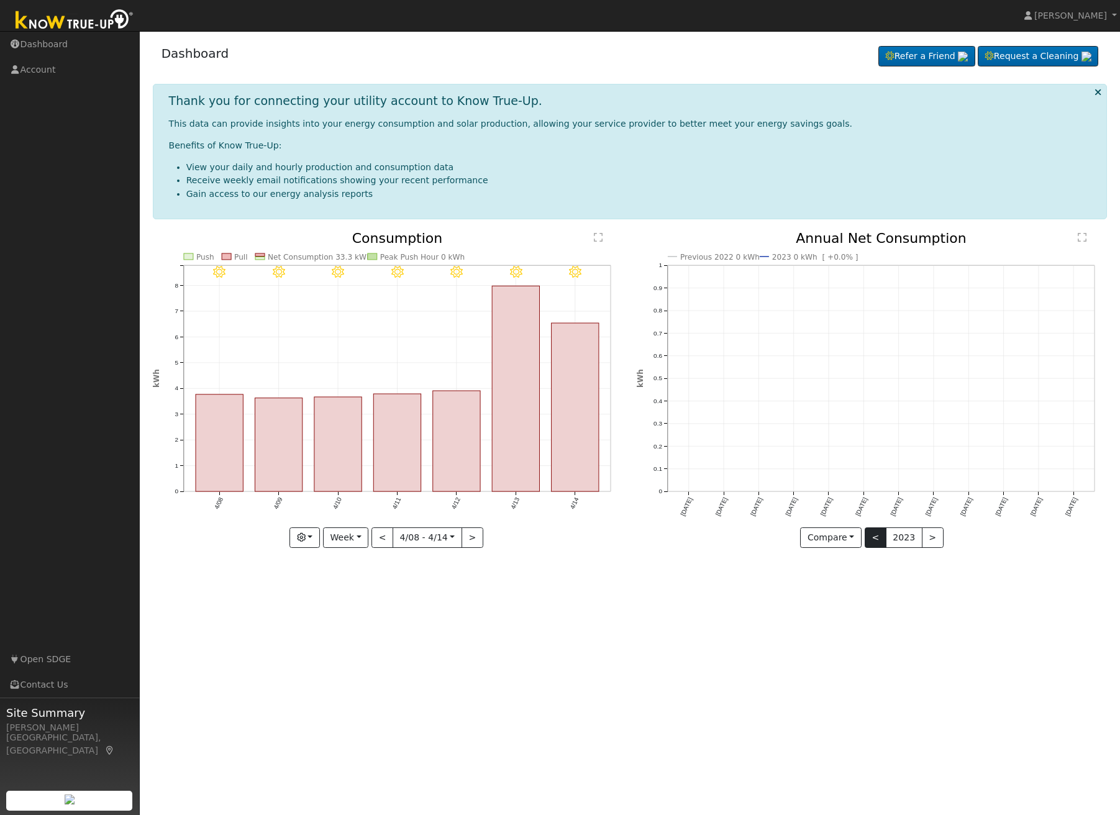
click at [877, 539] on button "<" at bounding box center [876, 537] width 22 height 21
click at [931, 539] on button ">" at bounding box center [933, 537] width 22 height 21
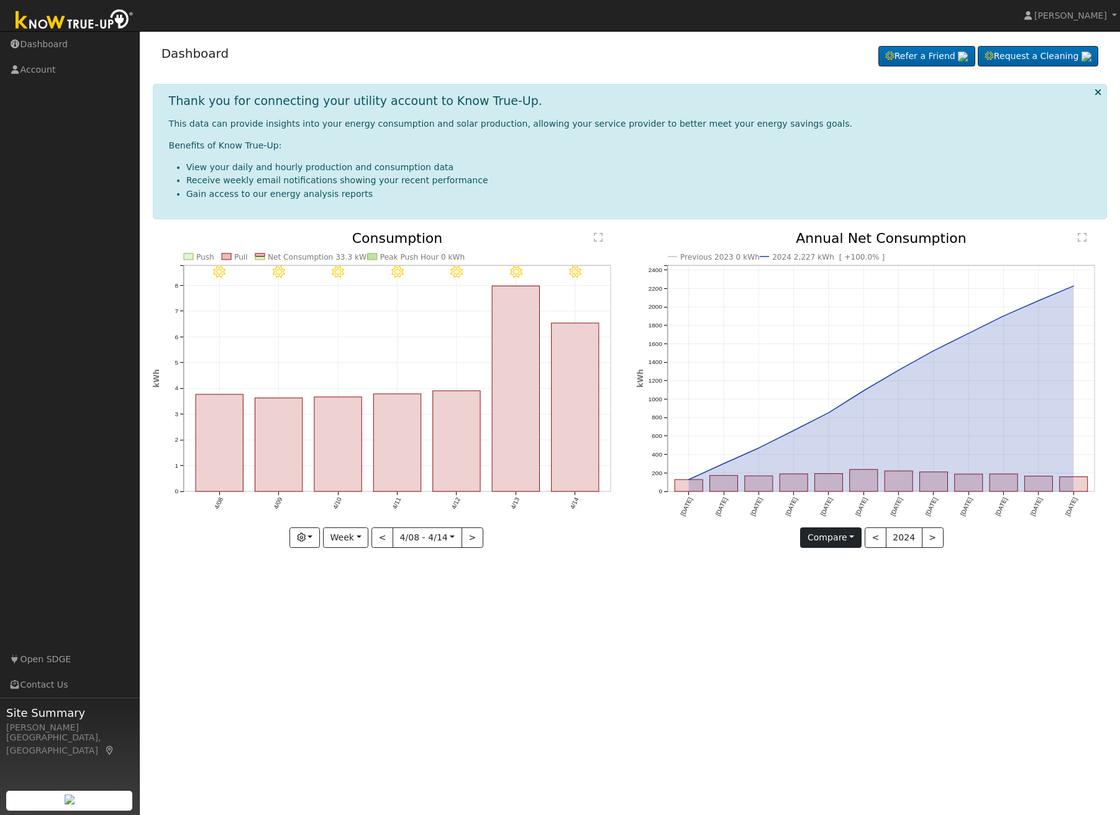
click at [853, 537] on button "Compare" at bounding box center [831, 537] width 62 height 21
click at [847, 582] on link "Current Year" at bounding box center [849, 580] width 97 height 17
click at [849, 534] on button "Current" at bounding box center [831, 537] width 55 height 21
click at [845, 562] on link "Compare Previous" at bounding box center [853, 563] width 97 height 17
click at [928, 538] on button ">" at bounding box center [933, 537] width 22 height 21
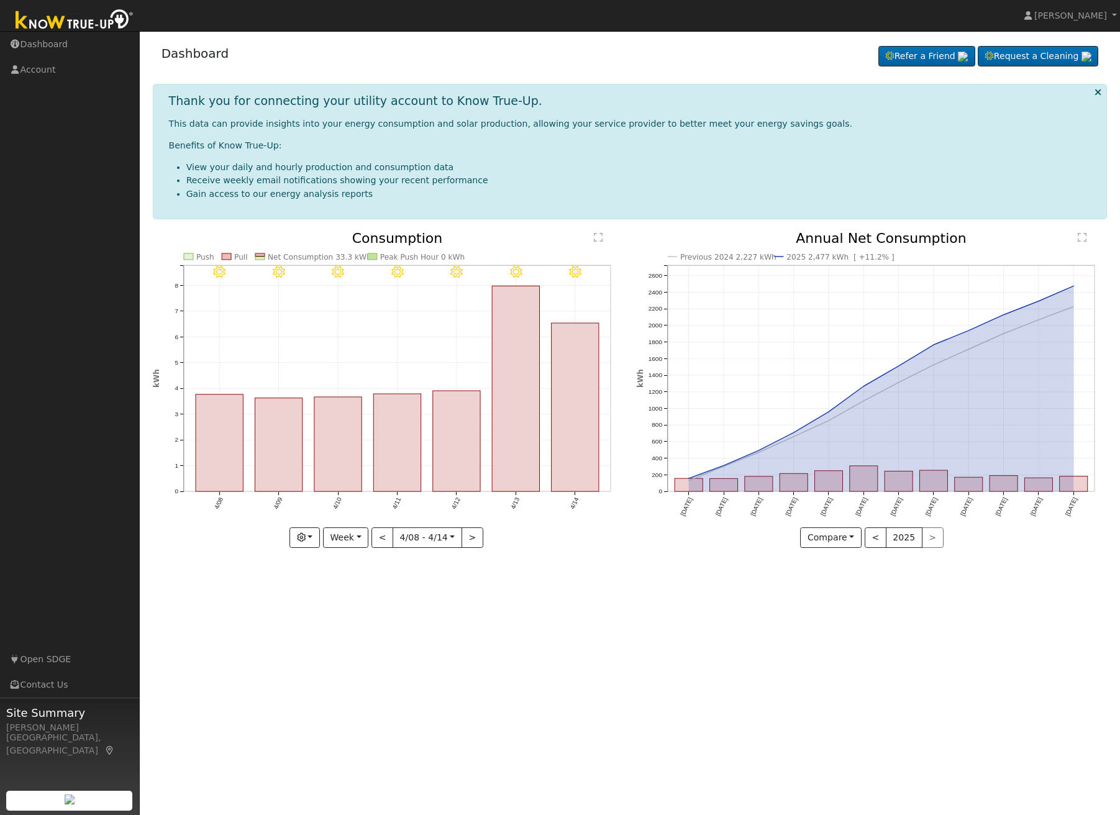
click at [518, 271] on icon at bounding box center [516, 272] width 12 height 12
click at [600, 236] on text "" at bounding box center [598, 237] width 9 height 10
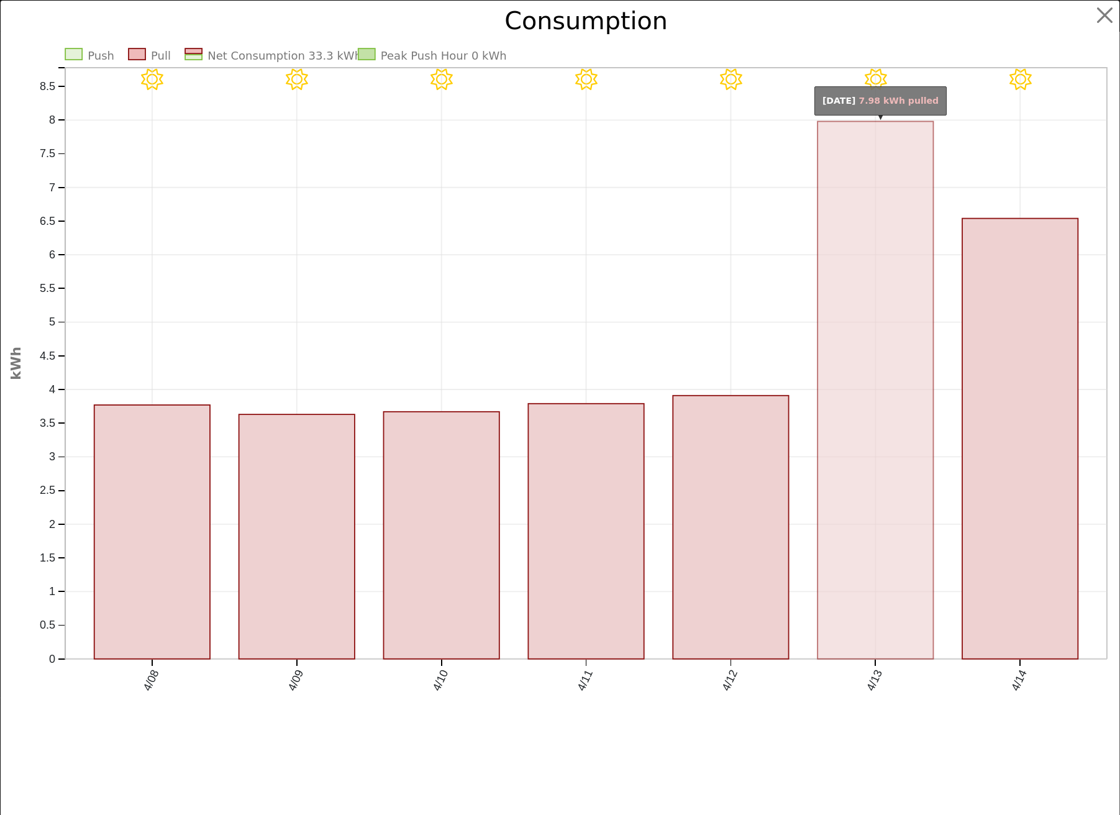
click at [841, 130] on rect "onclick=""" at bounding box center [876, 390] width 116 height 537
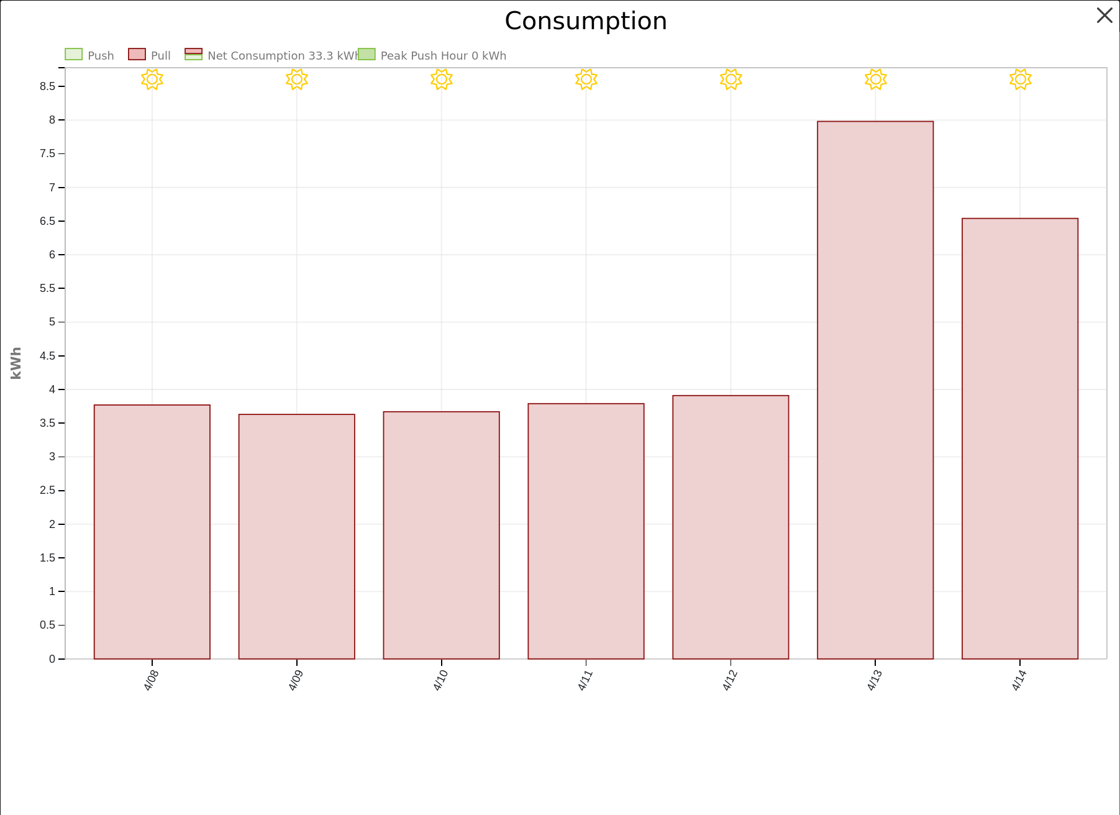
click at [1094, 16] on button "button" at bounding box center [1105, 16] width 24 height 24
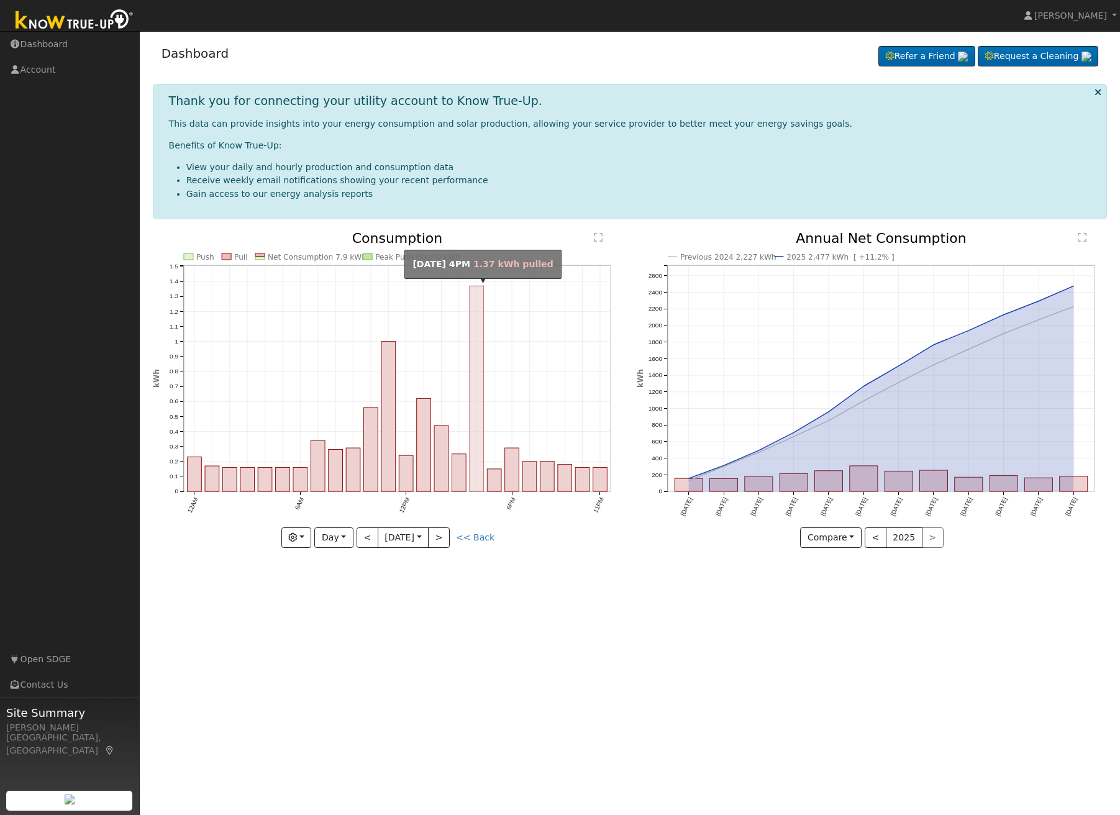
click at [475, 400] on rect "onclick=""" at bounding box center [477, 389] width 14 height 206
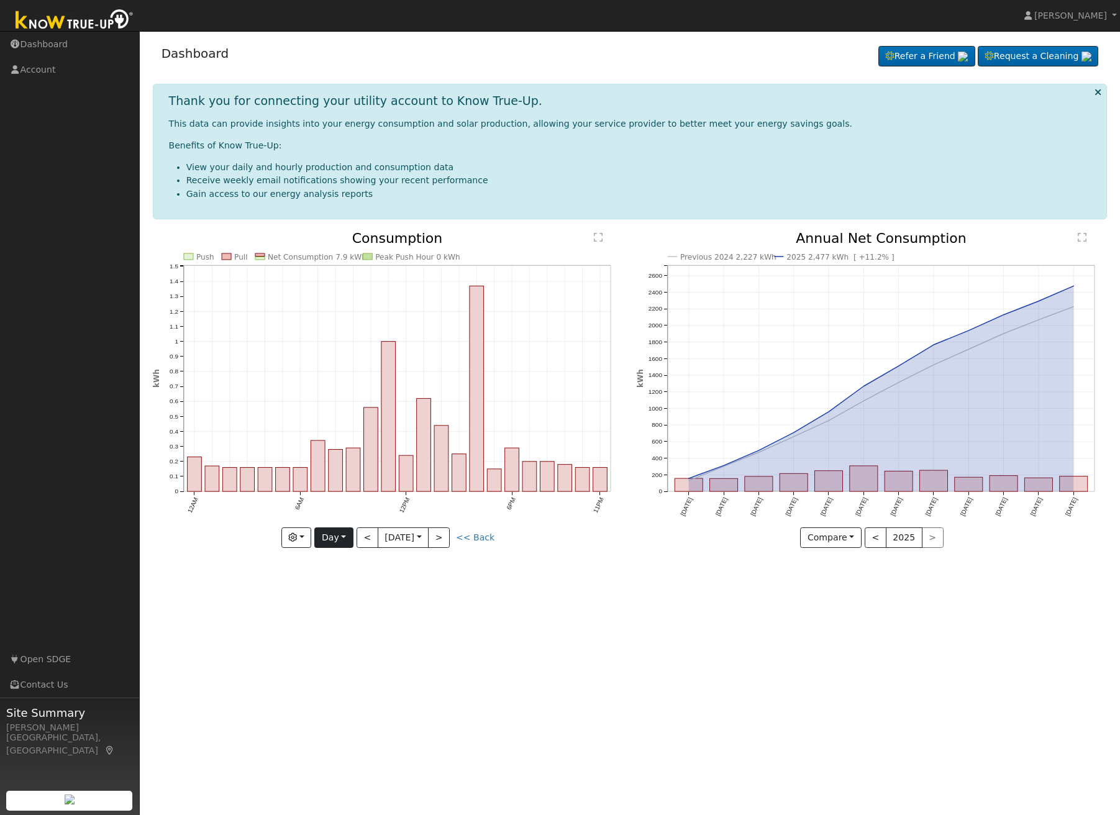
click at [345, 535] on button "Day" at bounding box center [333, 537] width 39 height 21
click at [342, 598] on link "Month" at bounding box center [358, 598] width 86 height 17
type input "2025-04-01"
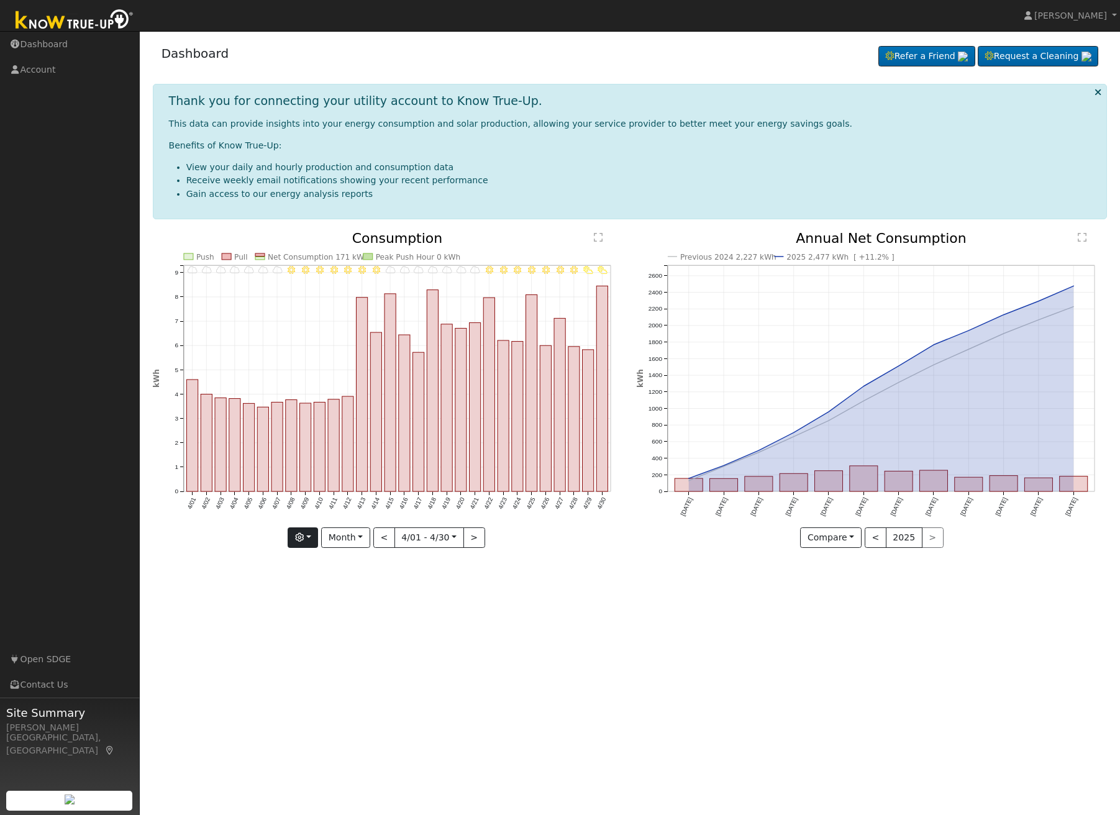
click at [312, 534] on button "button" at bounding box center [303, 537] width 30 height 21
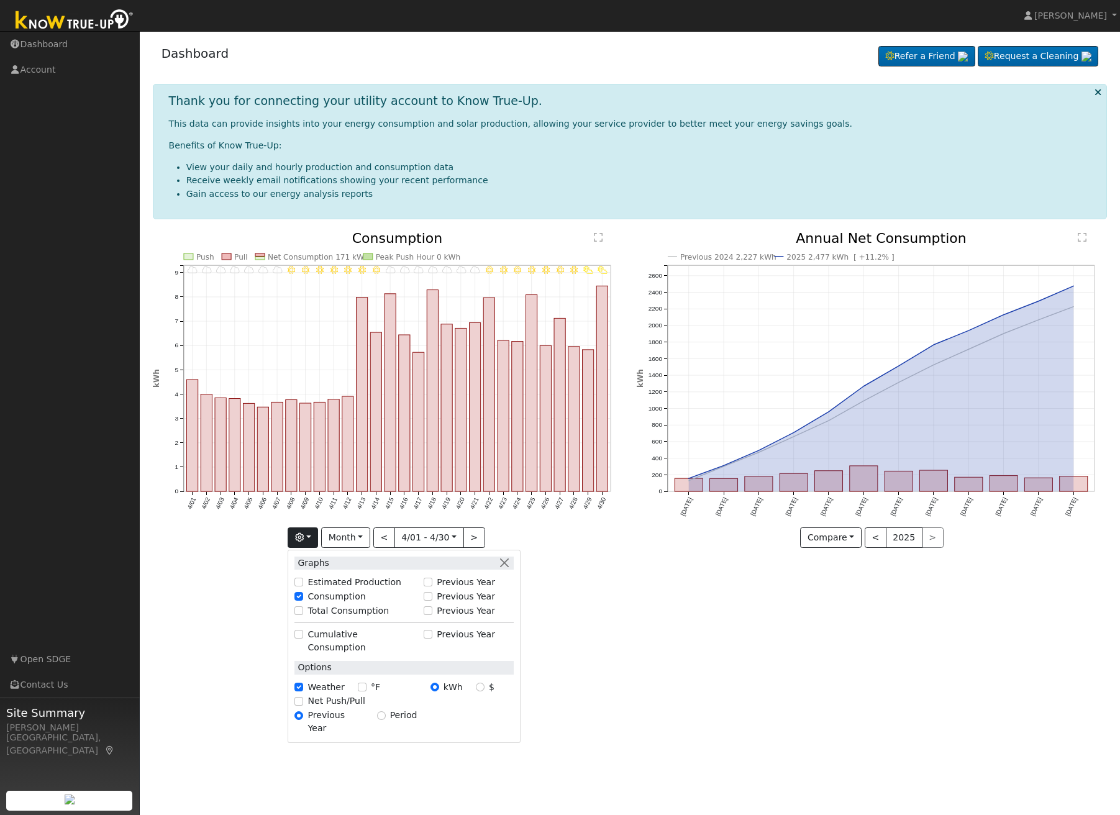
click at [1099, 92] on icon at bounding box center [1098, 92] width 7 height 9
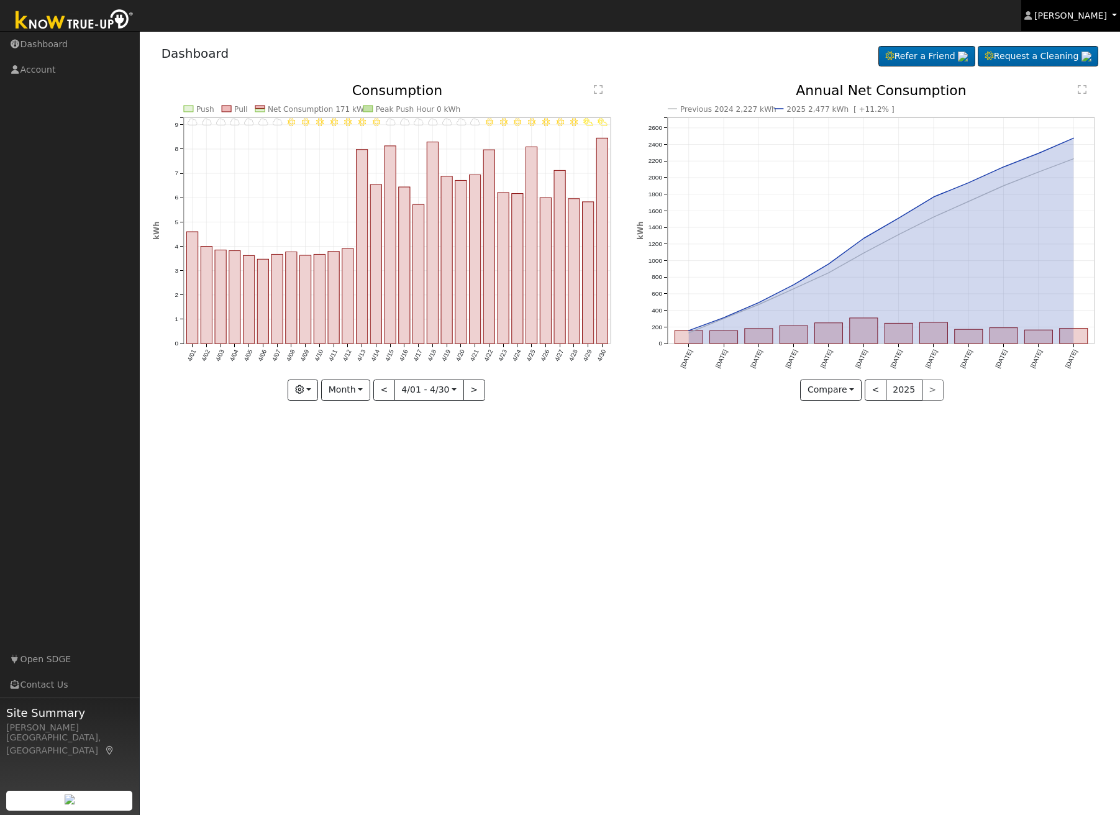
click at [1113, 13] on link "Gil Jansky" at bounding box center [1070, 15] width 99 height 31
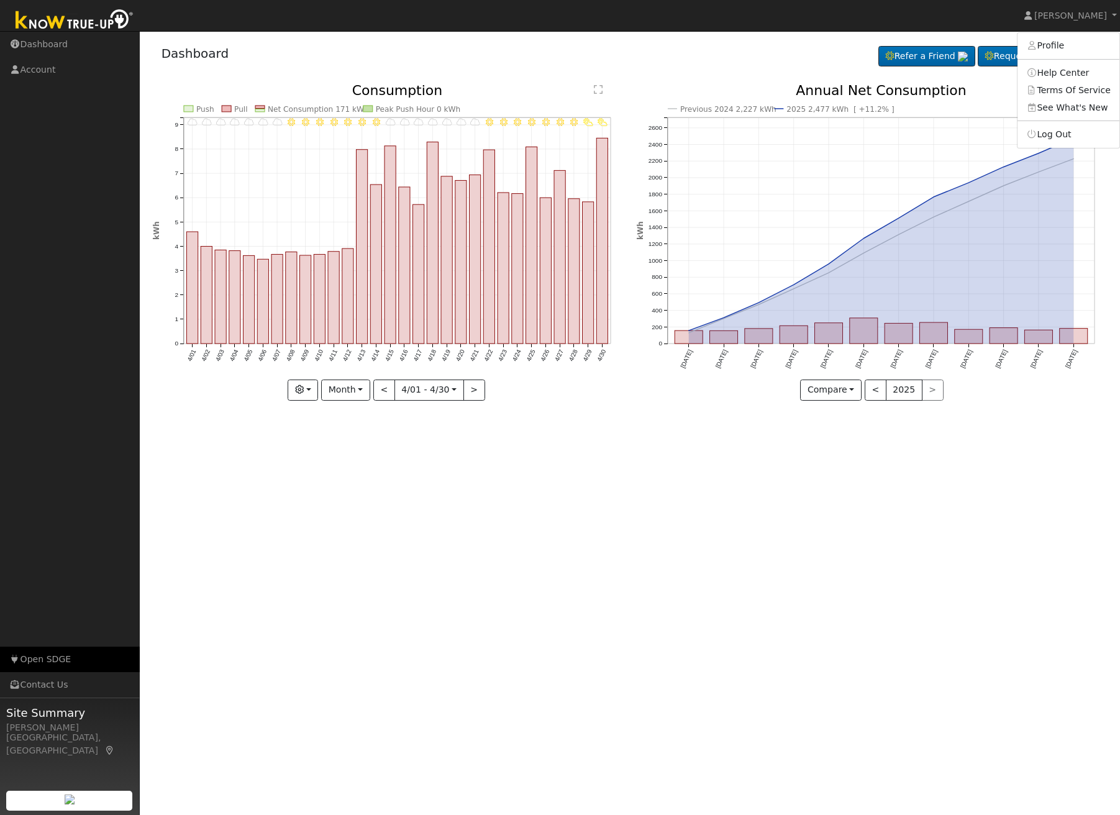
click at [40, 662] on link "Open SDGE" at bounding box center [70, 659] width 140 height 25
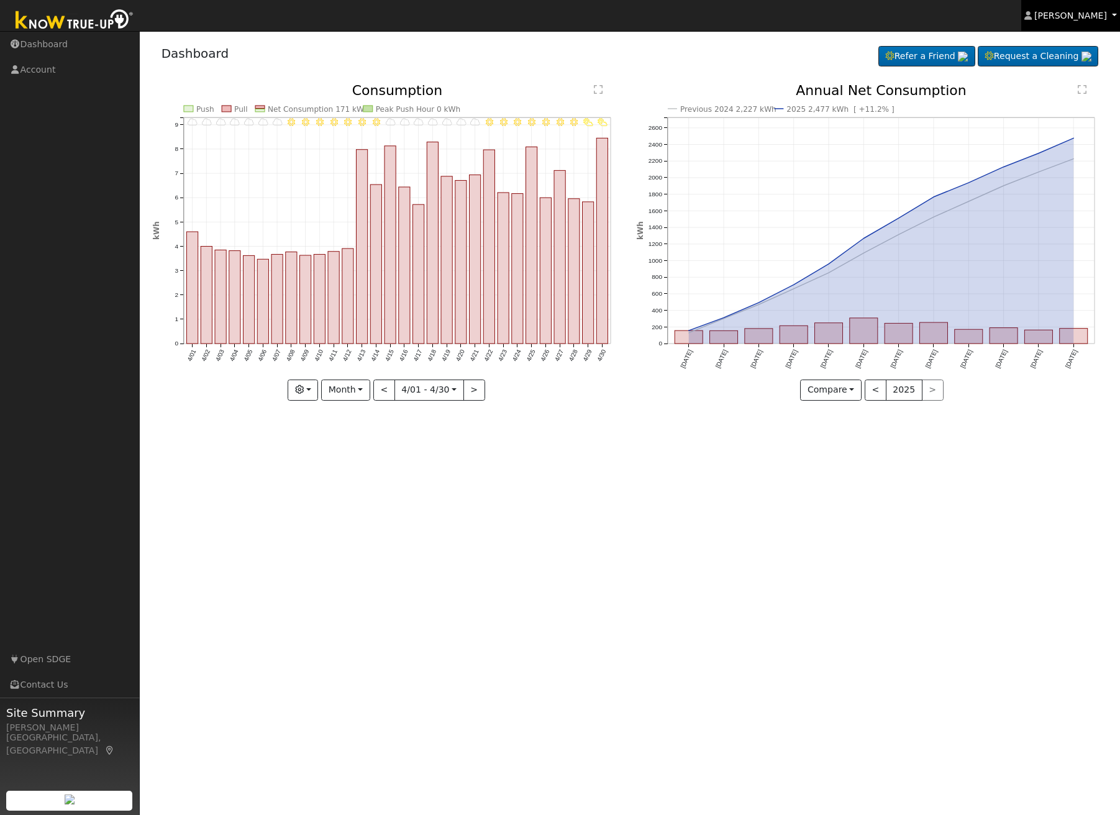
click at [1093, 15] on span "Gil Jansky" at bounding box center [1070, 16] width 73 height 10
click at [1049, 47] on link "Profile" at bounding box center [1069, 45] width 102 height 17
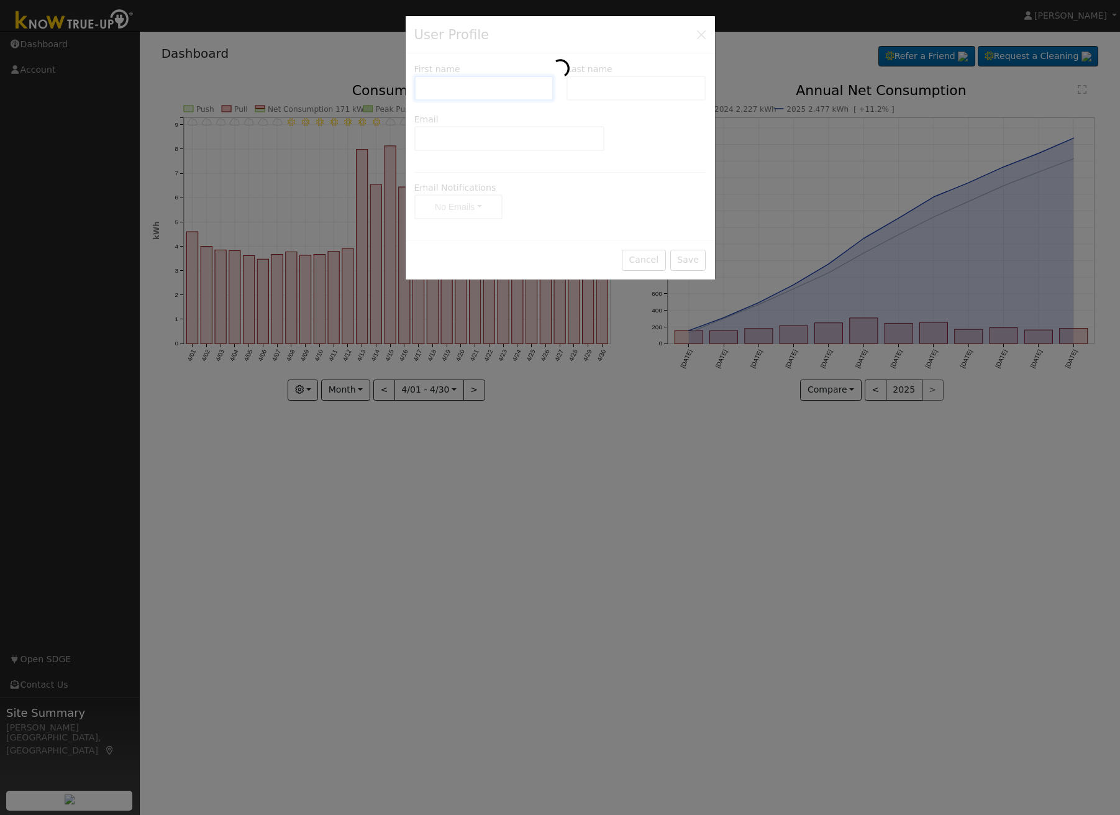
type input "Gil"
type input "Jansky"
type input "giljansky@gmail.com"
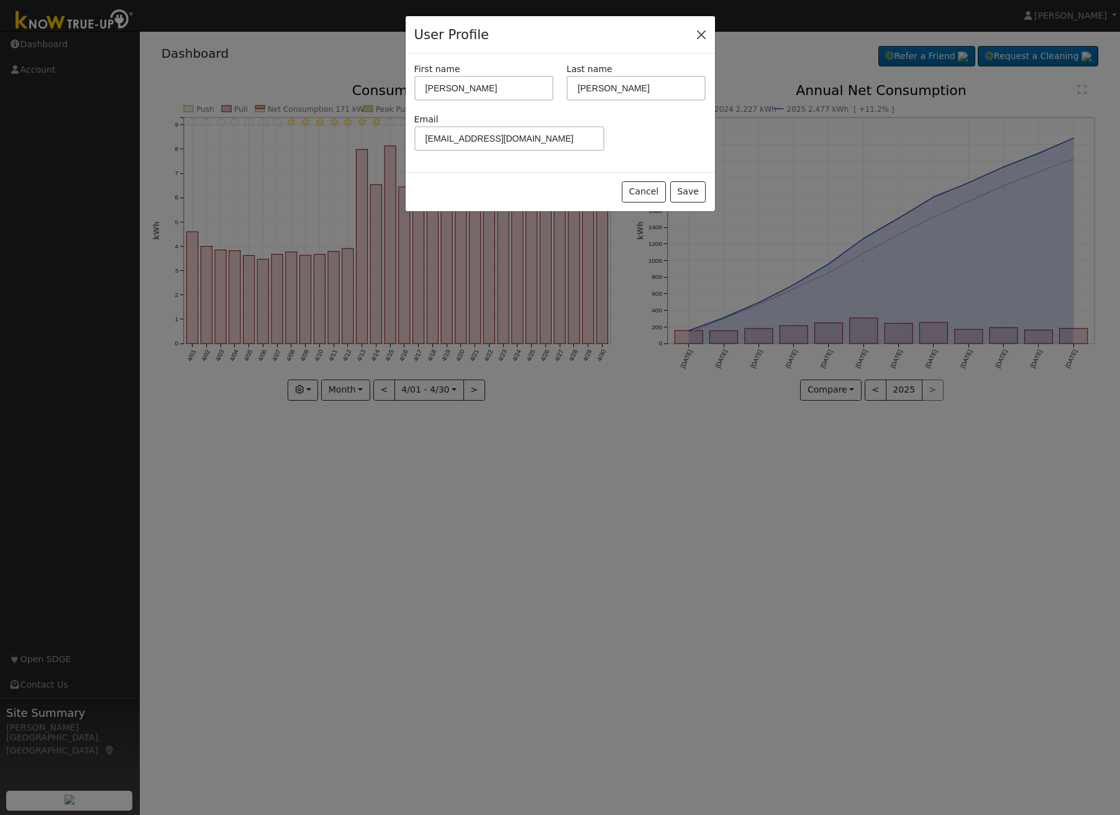
click at [703, 34] on button "Close" at bounding box center [701, 33] width 17 height 17
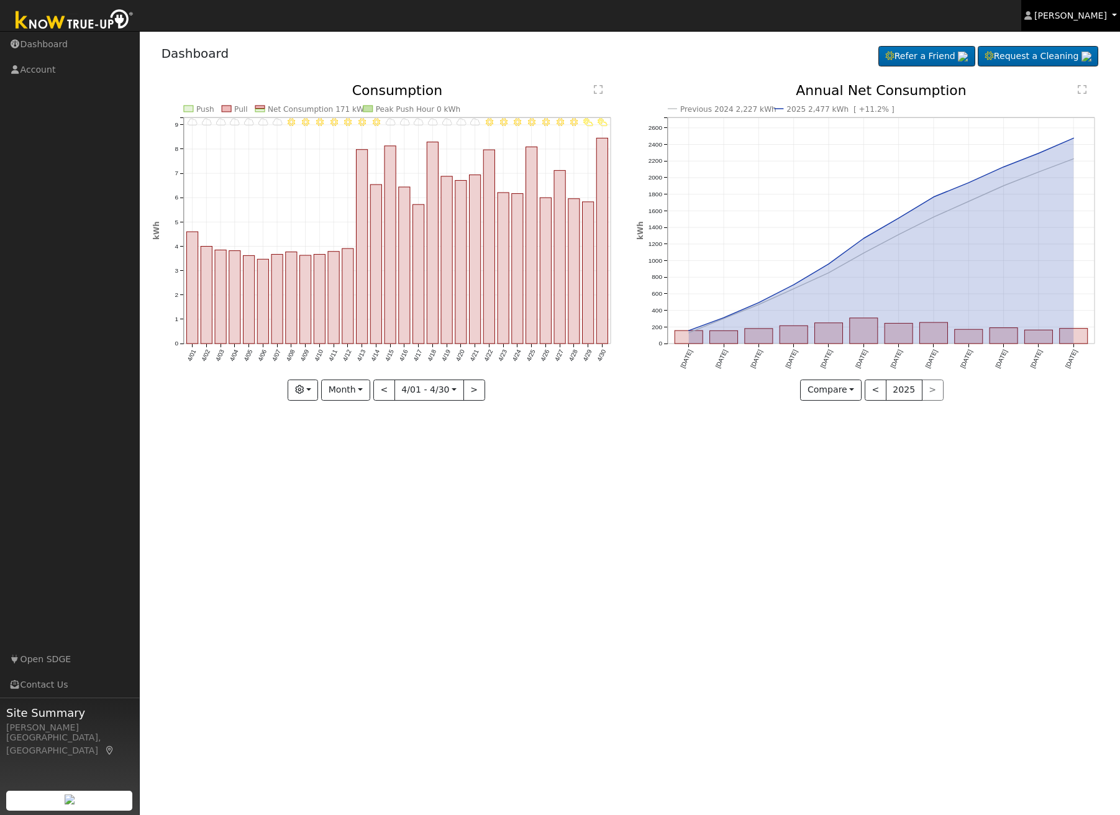
click at [1114, 14] on link "Gil Jansky" at bounding box center [1070, 15] width 99 height 31
click at [1055, 136] on link "Log Out" at bounding box center [1069, 133] width 102 height 17
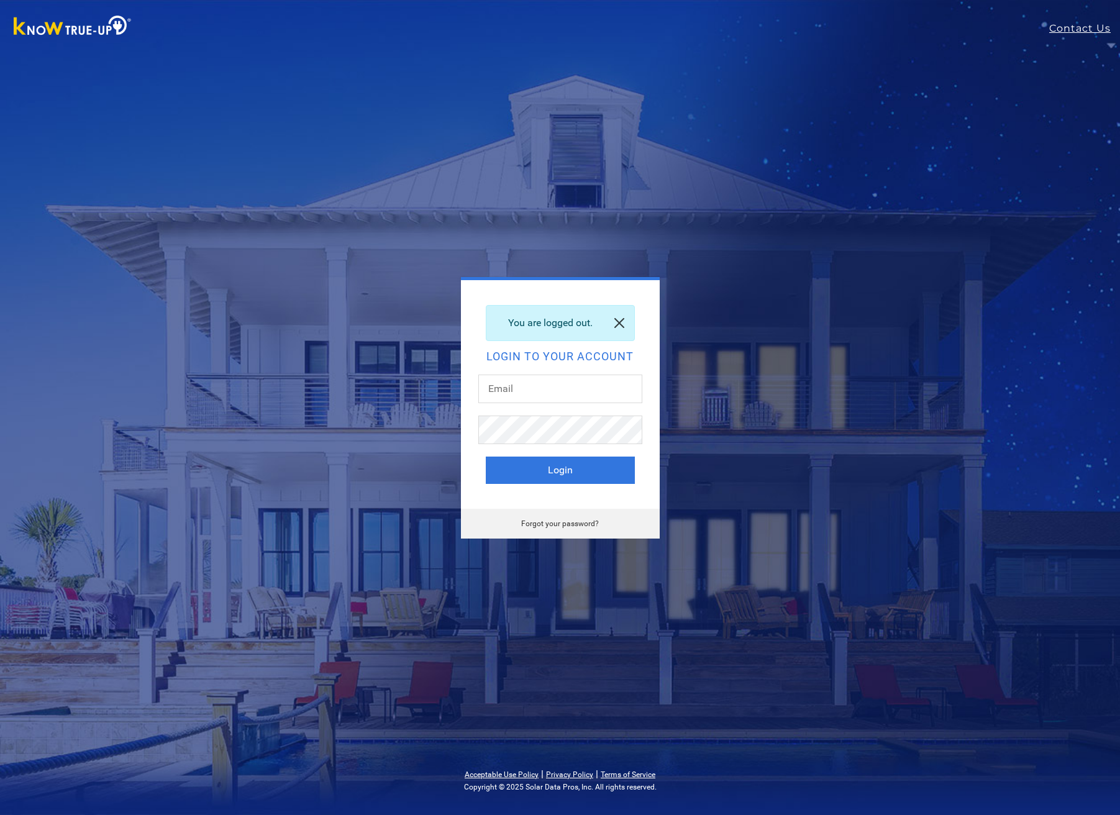
click at [620, 321] on link at bounding box center [619, 323] width 30 height 35
